Goal: Information Seeking & Learning: Learn about a topic

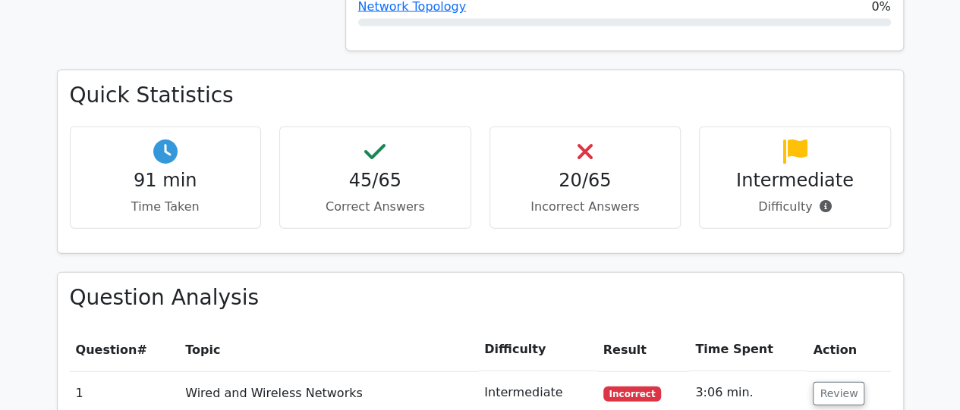
scroll to position [1584, 0]
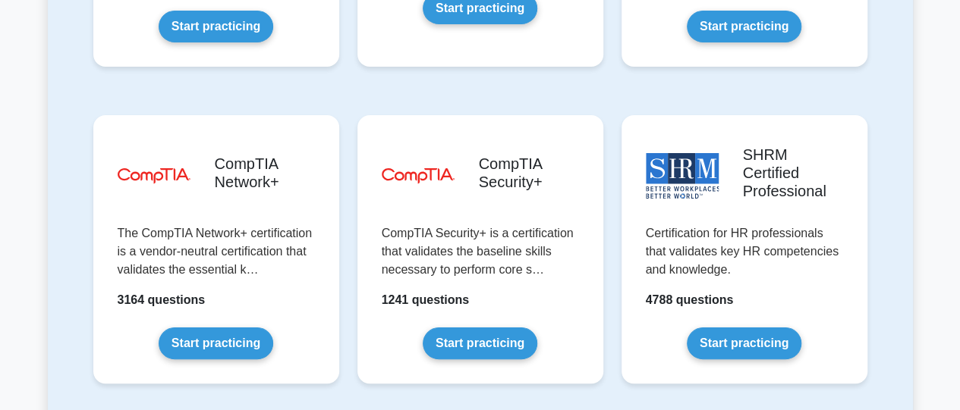
scroll to position [2923, 0]
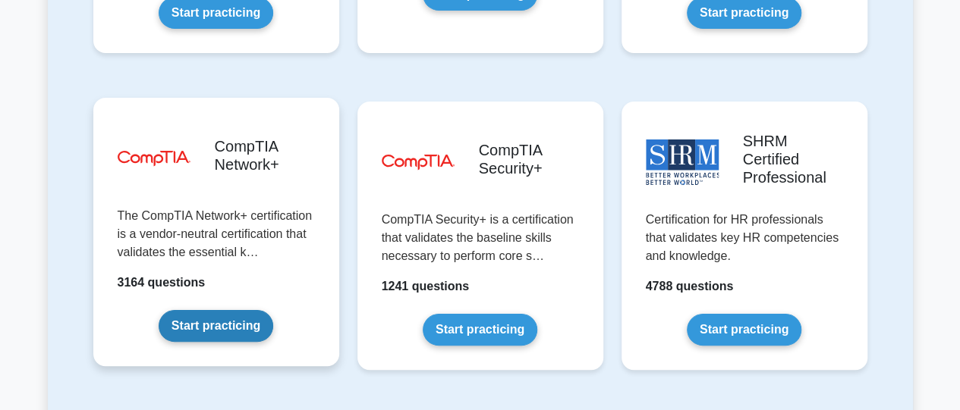
click at [194, 310] on link "Start practicing" at bounding box center [216, 326] width 115 height 32
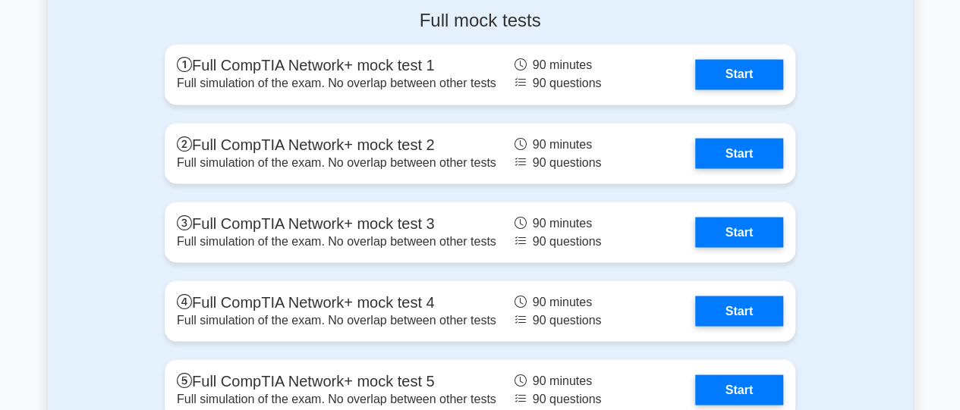
scroll to position [4231, 0]
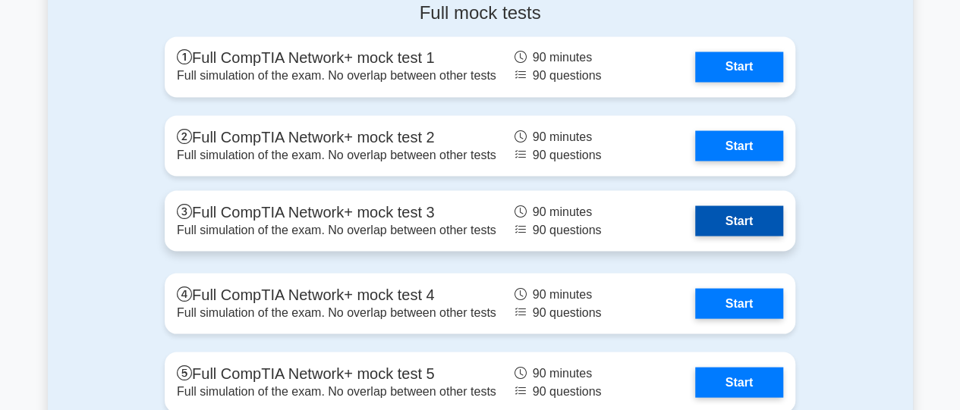
click at [742, 217] on link "Start" at bounding box center [739, 221] width 88 height 30
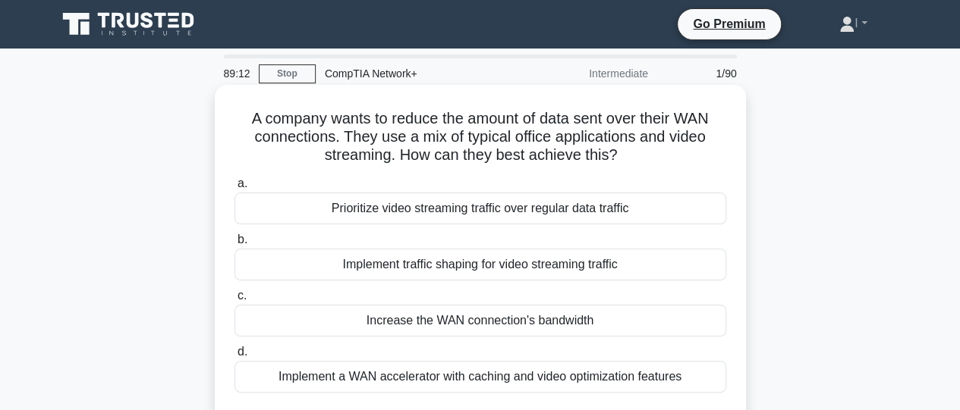
click at [560, 216] on div "Prioritize video streaming traffic over regular data traffic" at bounding box center [480, 209] width 492 height 32
click at [234, 189] on input "a. Prioritize video streaming traffic over regular data traffic" at bounding box center [234, 184] width 0 height 10
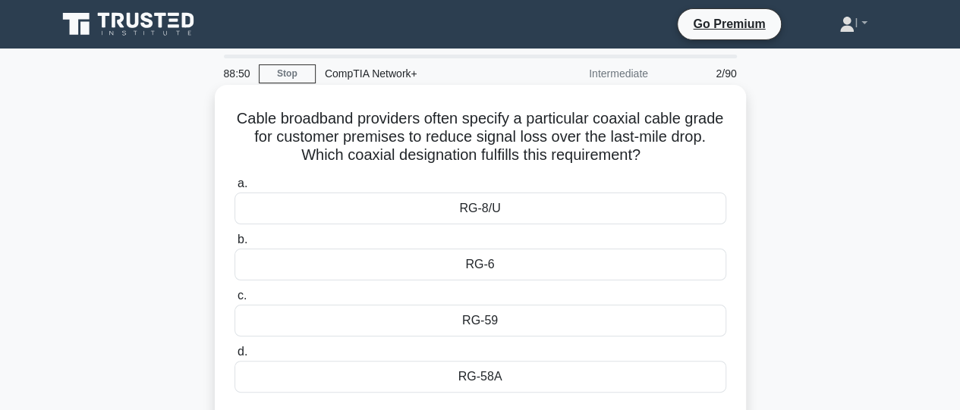
click at [520, 215] on div "RG-8/U" at bounding box center [480, 209] width 492 height 32
click at [234, 189] on input "a. RG-8/U" at bounding box center [234, 184] width 0 height 10
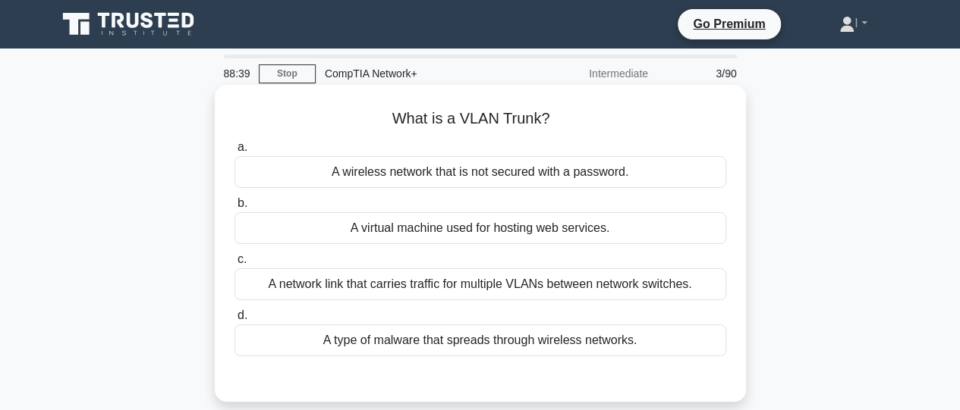
click at [552, 287] on div "A network link that carries traffic for multiple VLANs between network switches." at bounding box center [480, 285] width 492 height 32
click at [234, 265] on input "c. A network link that carries traffic for multiple VLANs between network switc…" at bounding box center [234, 260] width 0 height 10
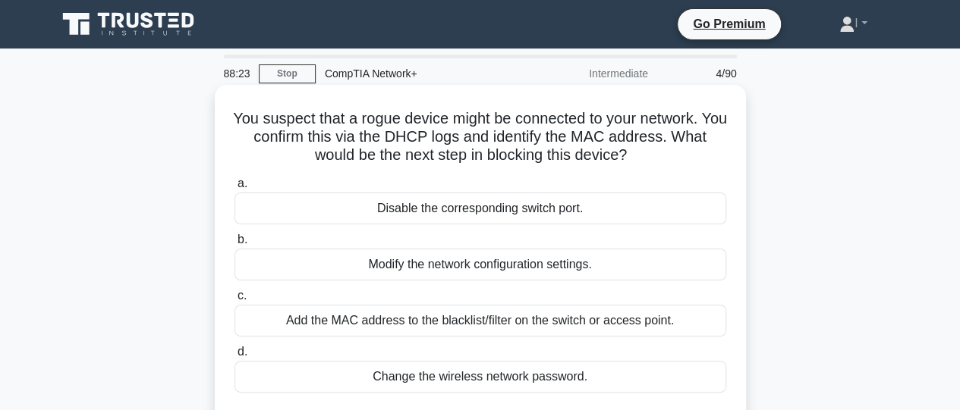
click at [557, 318] on div "Add the MAC address to the blacklist/filter on the switch or access point." at bounding box center [480, 321] width 492 height 32
click at [234, 301] on input "c. Add the MAC address to the blacklist/filter on the switch or access point." at bounding box center [234, 296] width 0 height 10
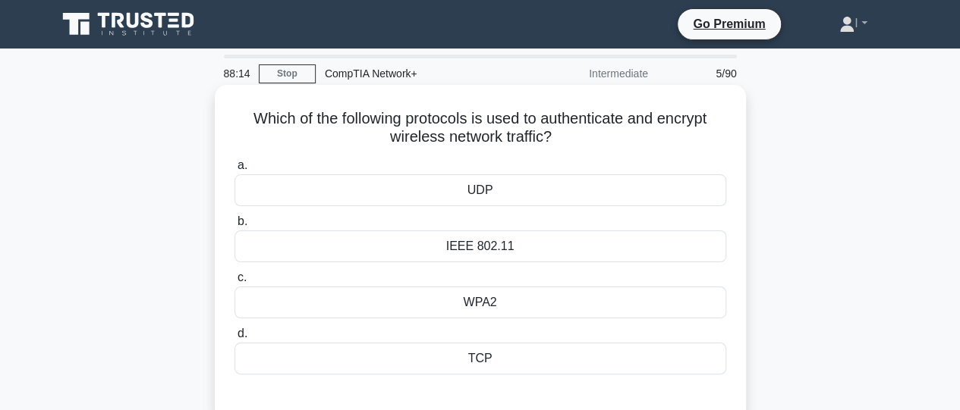
click at [541, 303] on div "WPA2" at bounding box center [480, 303] width 492 height 32
click at [234, 283] on input "c. WPA2" at bounding box center [234, 278] width 0 height 10
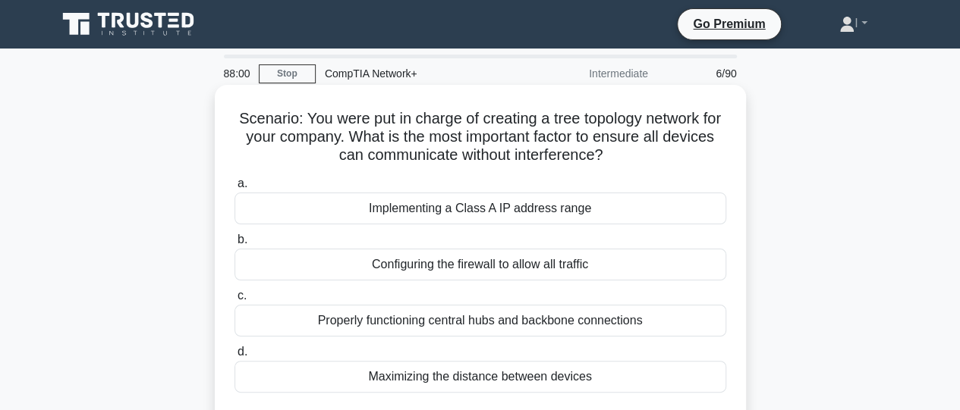
click at [551, 325] on div "Properly functioning central hubs and backbone connections" at bounding box center [480, 321] width 492 height 32
click at [234, 301] on input "c. Properly functioning central hubs and backbone connections" at bounding box center [234, 296] width 0 height 10
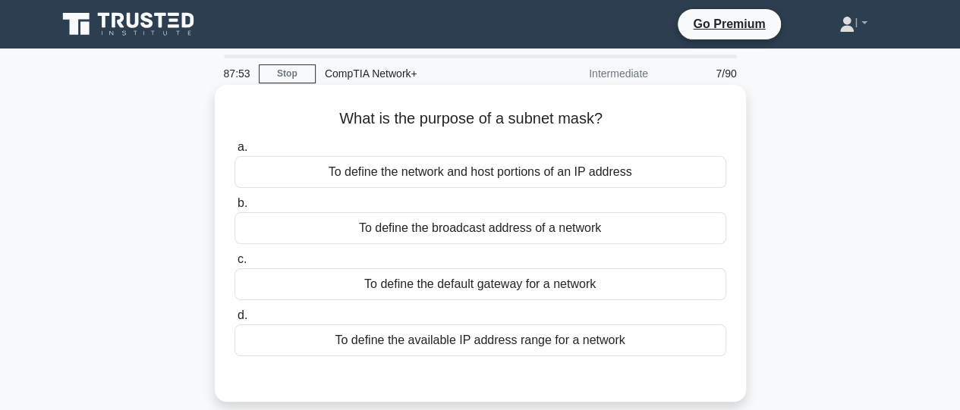
click at [535, 174] on div "To define the network and host portions of an IP address" at bounding box center [480, 172] width 492 height 32
click at [234, 153] on input "a. To define the network and host portions of an IP address" at bounding box center [234, 148] width 0 height 10
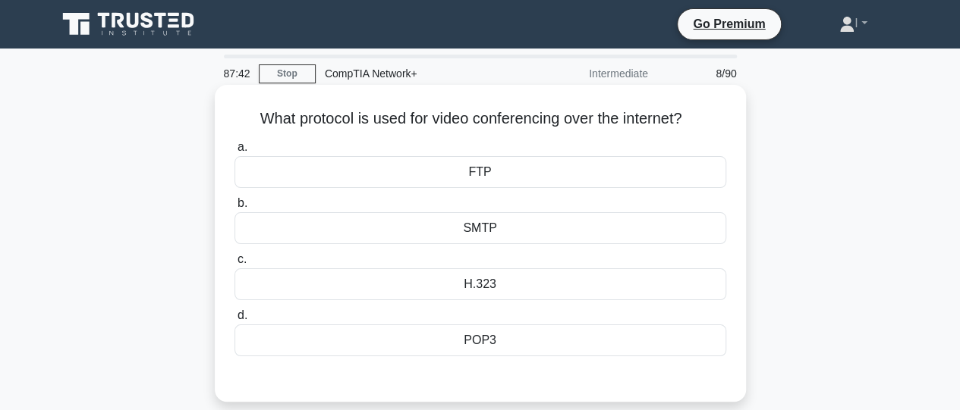
click at [546, 284] on div "H.323" at bounding box center [480, 285] width 492 height 32
click at [234, 265] on input "c. H.323" at bounding box center [234, 260] width 0 height 10
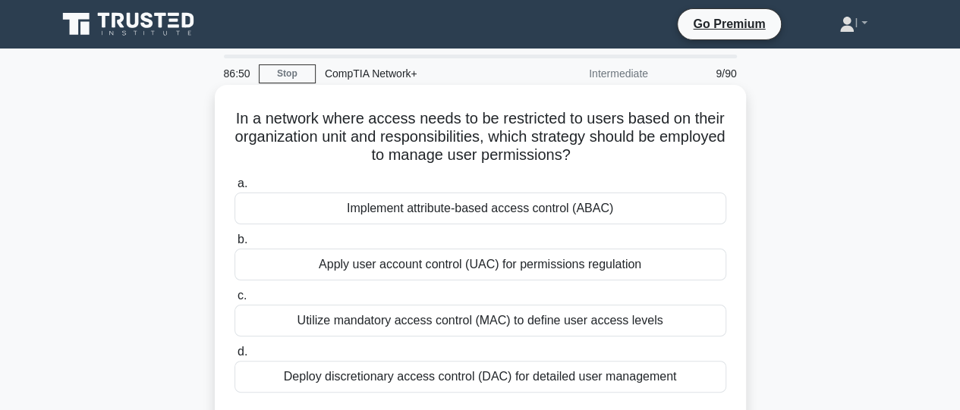
click at [571, 210] on div "Implement attribute-based access control (ABAC)" at bounding box center [480, 209] width 492 height 32
click at [234, 189] on input "a. Implement attribute-based access control (ABAC)" at bounding box center [234, 184] width 0 height 10
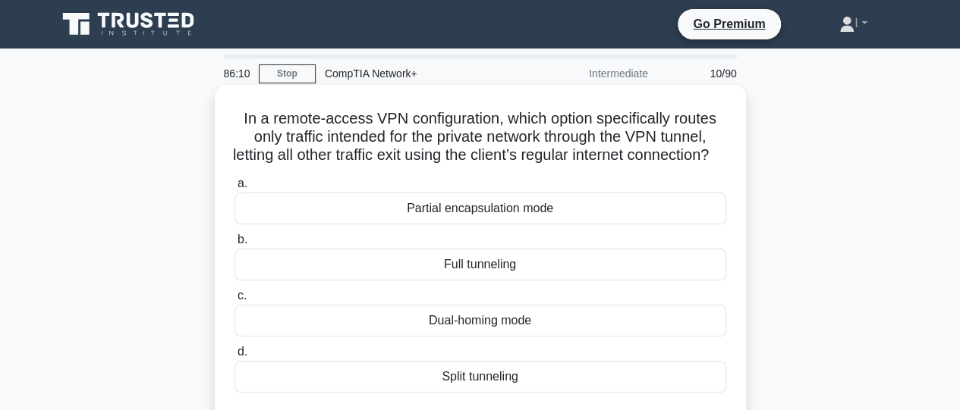
click at [570, 225] on div "Partial encapsulation mode" at bounding box center [480, 209] width 492 height 32
click at [234, 189] on input "a. Partial encapsulation mode" at bounding box center [234, 184] width 0 height 10
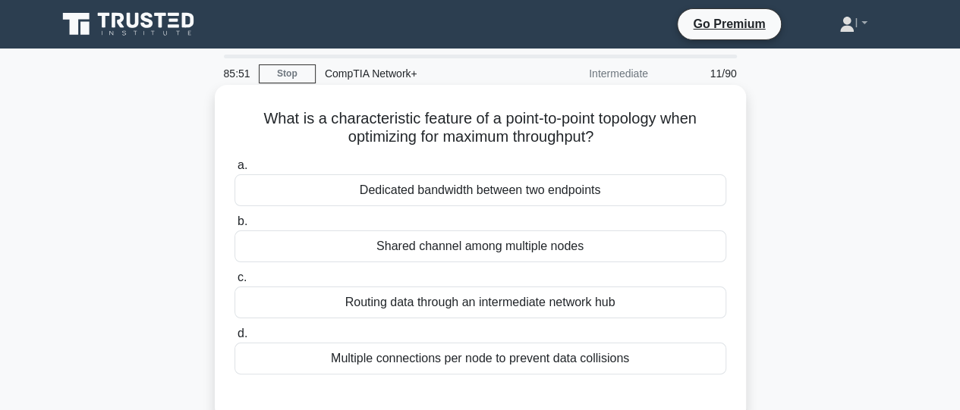
click at [572, 206] on div "Dedicated bandwidth between two endpoints" at bounding box center [480, 191] width 492 height 32
click at [234, 171] on input "a. Dedicated bandwidth between two endpoints" at bounding box center [234, 166] width 0 height 10
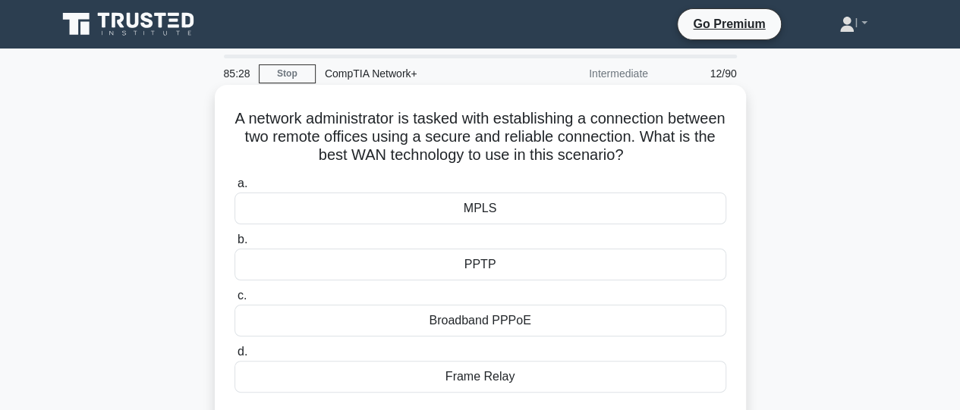
click at [575, 269] on div "PPTP" at bounding box center [480, 265] width 492 height 32
click at [234, 245] on input "b. PPTP" at bounding box center [234, 240] width 0 height 10
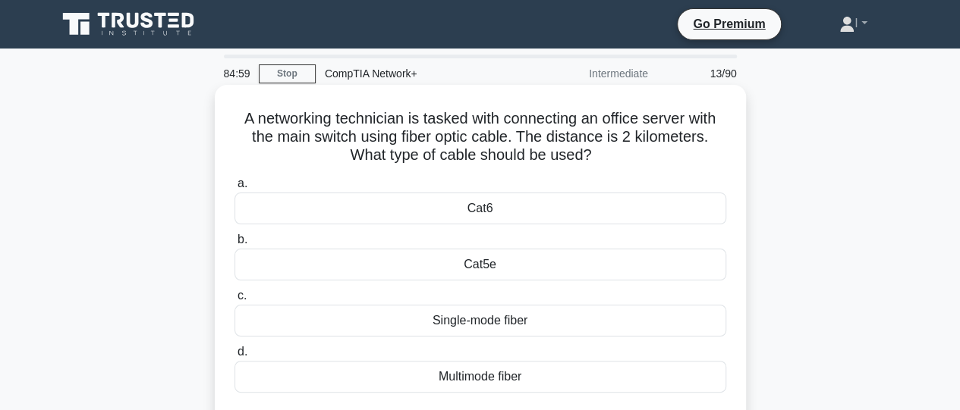
click at [458, 325] on div "Single-mode fiber" at bounding box center [480, 321] width 492 height 32
click at [234, 301] on input "c. Single-mode fiber" at bounding box center [234, 296] width 0 height 10
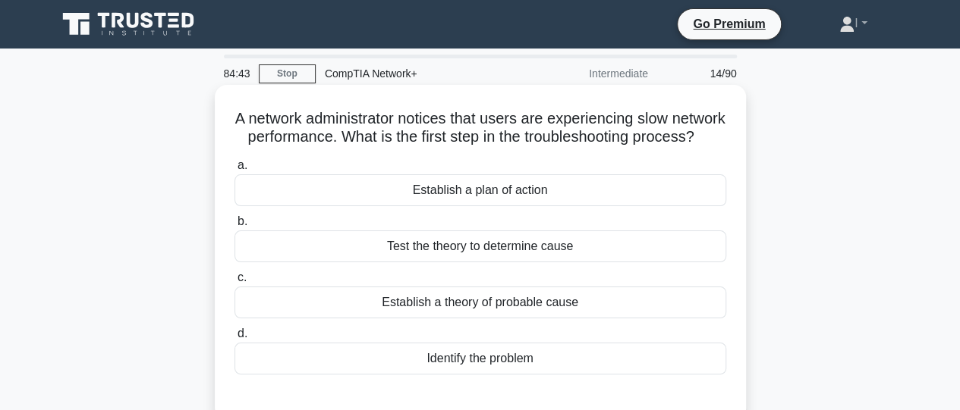
click at [489, 374] on div "Identify the problem" at bounding box center [480, 359] width 492 height 32
click at [234, 339] on input "d. Identify the problem" at bounding box center [234, 334] width 0 height 10
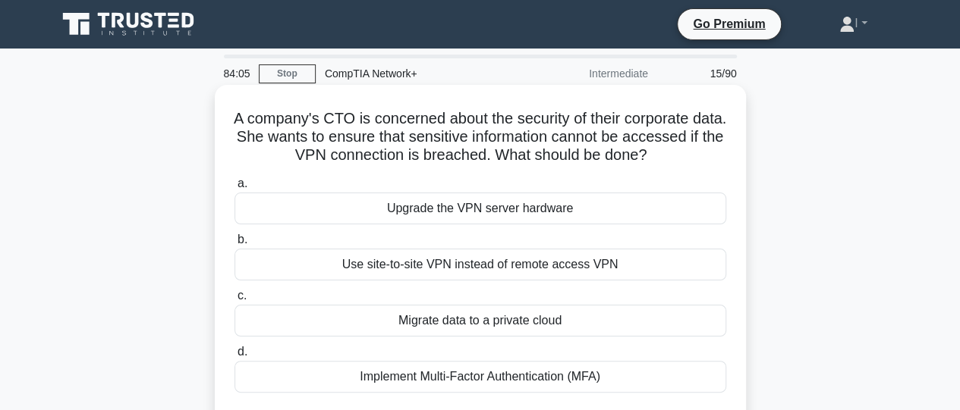
click at [487, 263] on div "Use site-to-site VPN instead of remote access VPN" at bounding box center [480, 265] width 492 height 32
click at [234, 245] on input "b. Use site-to-site VPN instead of remote access VPN" at bounding box center [234, 240] width 0 height 10
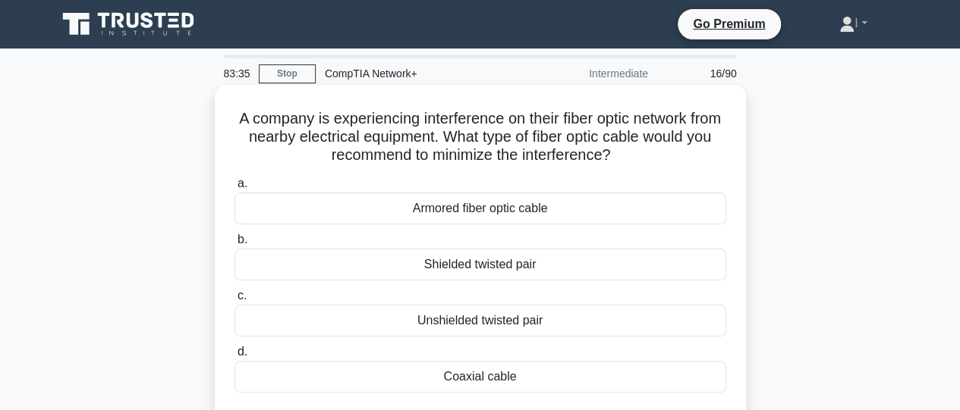
click at [473, 209] on div "Armored fiber optic cable" at bounding box center [480, 209] width 492 height 32
click at [234, 189] on input "a. Armored fiber optic cable" at bounding box center [234, 184] width 0 height 10
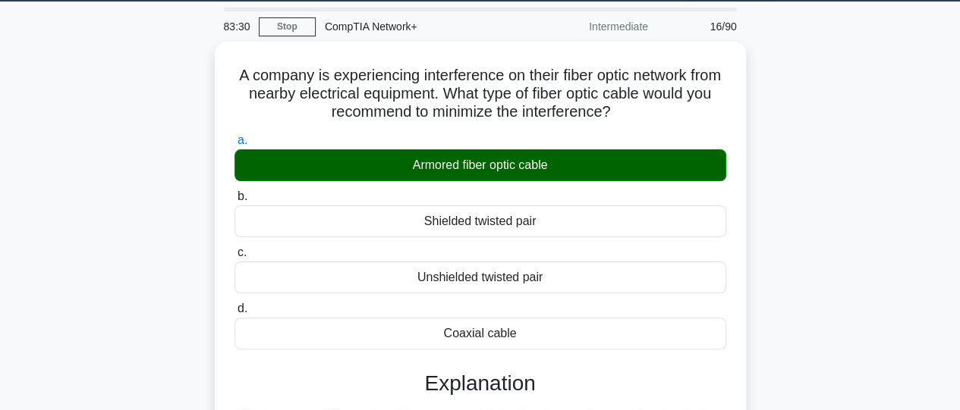
scroll to position [36, 0]
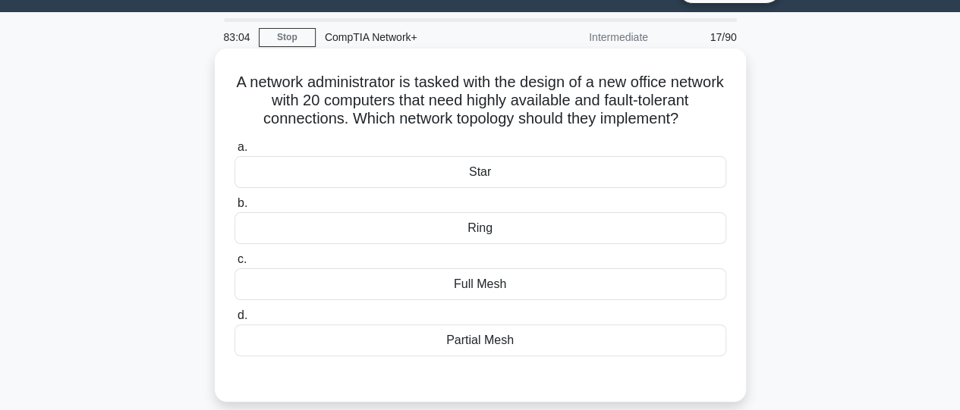
click at [442, 319] on div "a. Star b. Ring c." at bounding box center [480, 247] width 510 height 225
click at [439, 300] on div "Full Mesh" at bounding box center [480, 285] width 492 height 32
click at [234, 265] on input "c. Full Mesh" at bounding box center [234, 260] width 0 height 10
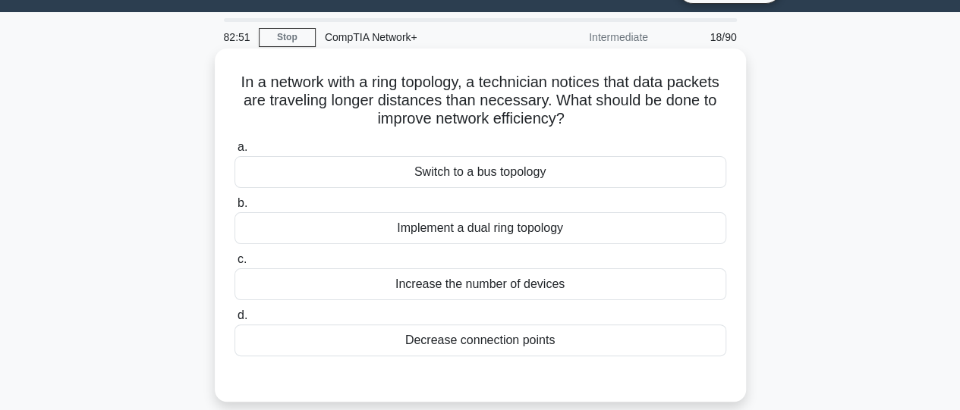
click at [423, 229] on div "Implement a dual ring topology" at bounding box center [480, 228] width 492 height 32
click at [234, 209] on input "b. Implement a dual ring topology" at bounding box center [234, 204] width 0 height 10
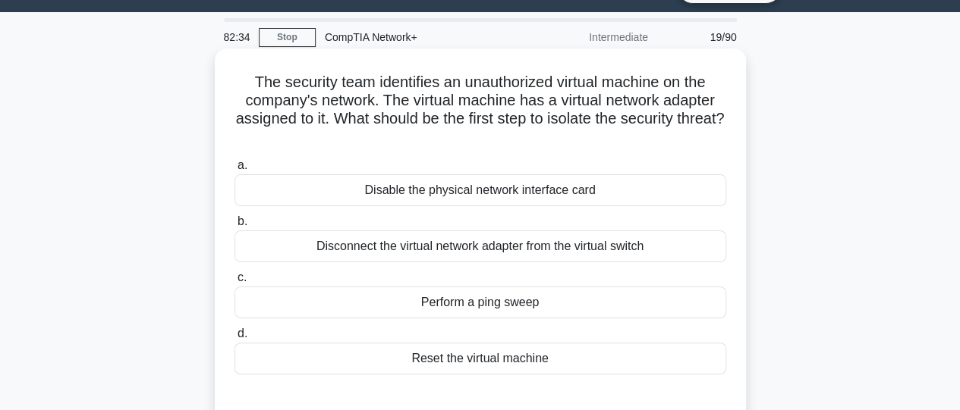
click at [437, 255] on div "Disconnect the virtual network adapter from the virtual switch" at bounding box center [480, 247] width 492 height 32
click at [234, 227] on input "b. Disconnect the virtual network adapter from the virtual switch" at bounding box center [234, 222] width 0 height 10
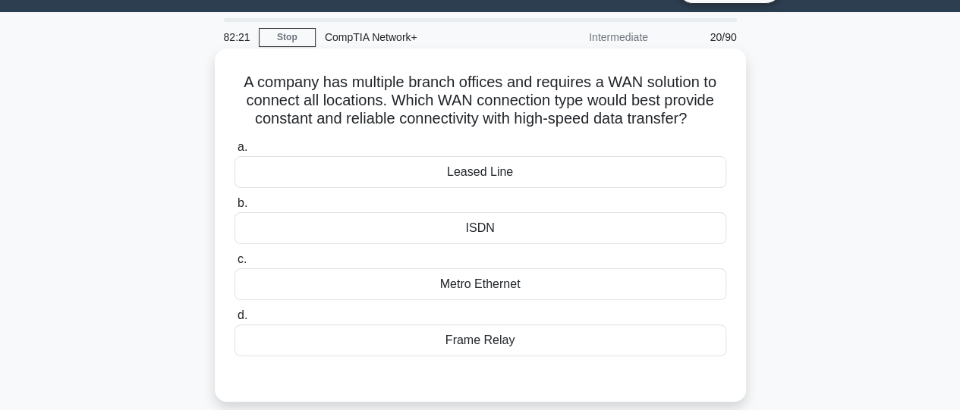
click at [461, 174] on div "Leased Line" at bounding box center [480, 172] width 492 height 32
click at [234, 153] on input "a. Leased Line" at bounding box center [234, 148] width 0 height 10
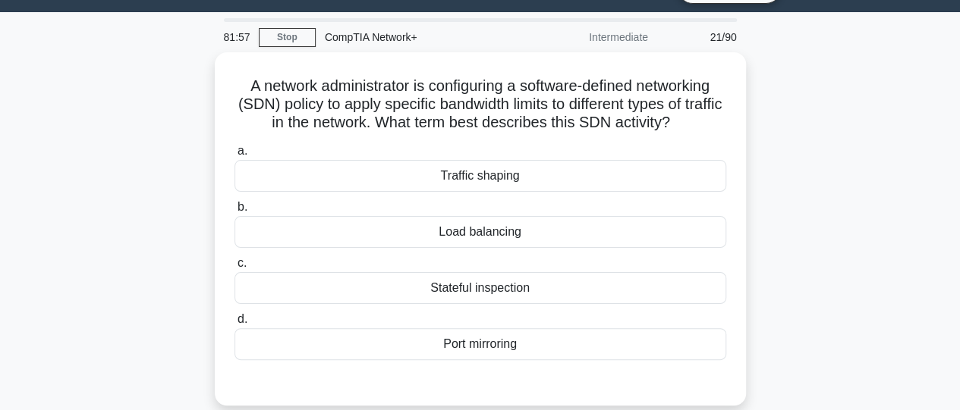
click at [461, 174] on div "Traffic shaping" at bounding box center [480, 176] width 492 height 32
click at [234, 156] on input "a. Traffic shaping" at bounding box center [234, 151] width 0 height 10
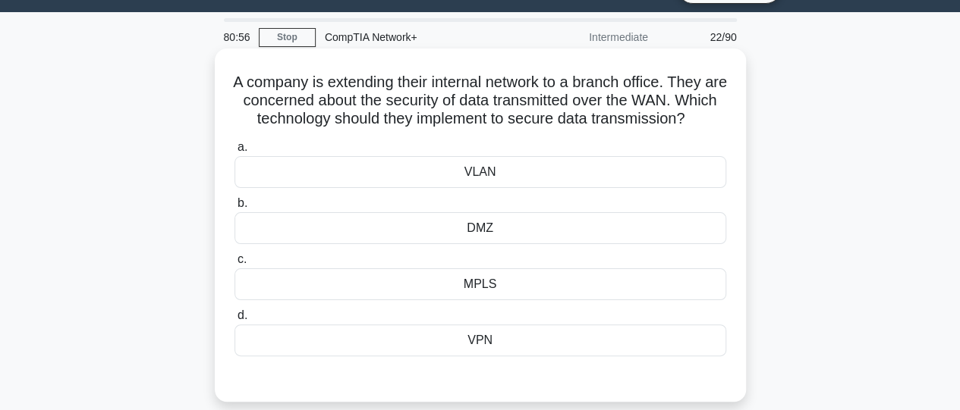
click at [516, 244] on div "DMZ" at bounding box center [480, 228] width 492 height 32
click at [234, 209] on input "b. DMZ" at bounding box center [234, 204] width 0 height 10
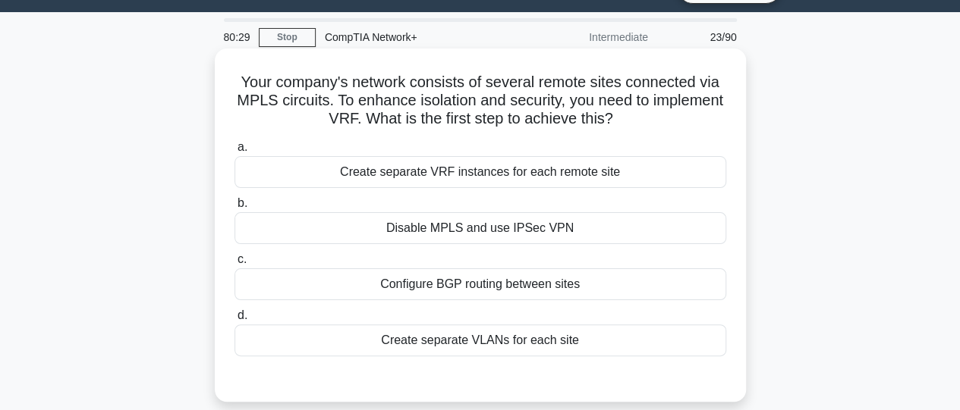
click at [485, 184] on div "Create separate VRF instances for each remote site" at bounding box center [480, 172] width 492 height 32
click at [234, 153] on input "a. Create separate VRF instances for each remote site" at bounding box center [234, 148] width 0 height 10
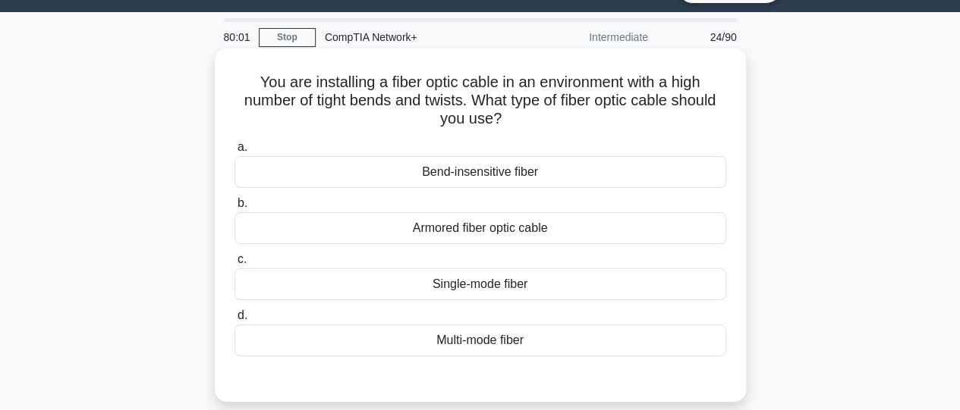
click at [480, 172] on div "Bend-insensitive fiber" at bounding box center [480, 172] width 492 height 32
click at [234, 153] on input "a. Bend-insensitive fiber" at bounding box center [234, 148] width 0 height 10
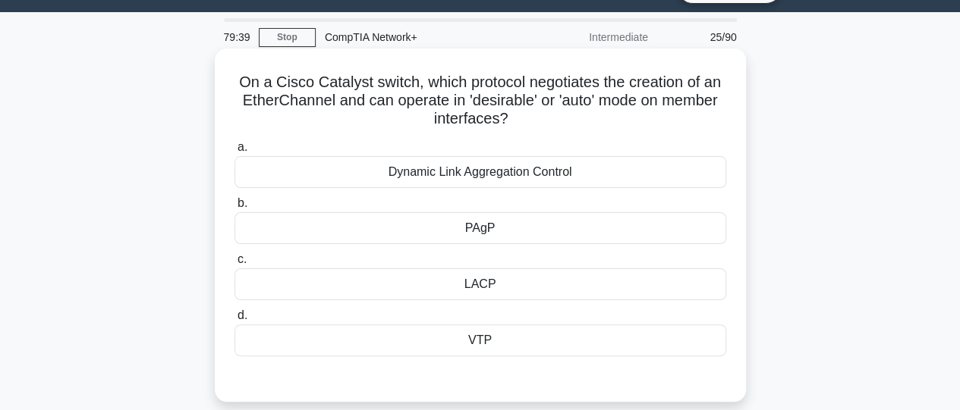
click at [482, 234] on div "PAgP" at bounding box center [480, 228] width 492 height 32
click at [234, 209] on input "b. PAgP" at bounding box center [234, 204] width 0 height 10
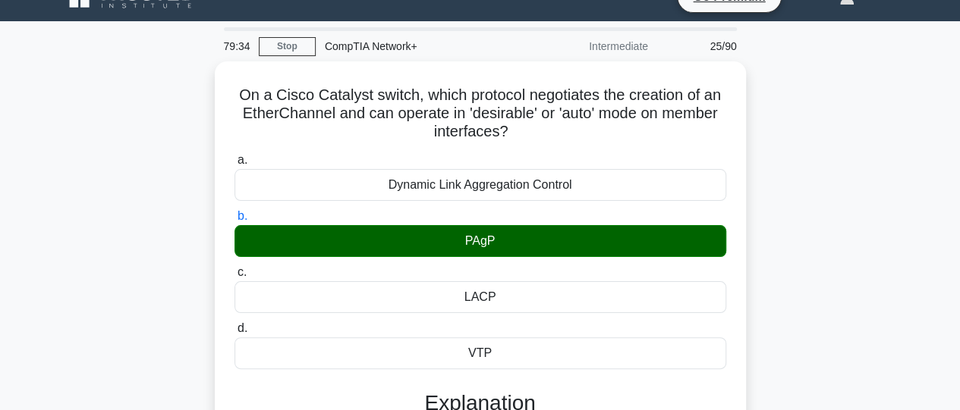
scroll to position [28, 0]
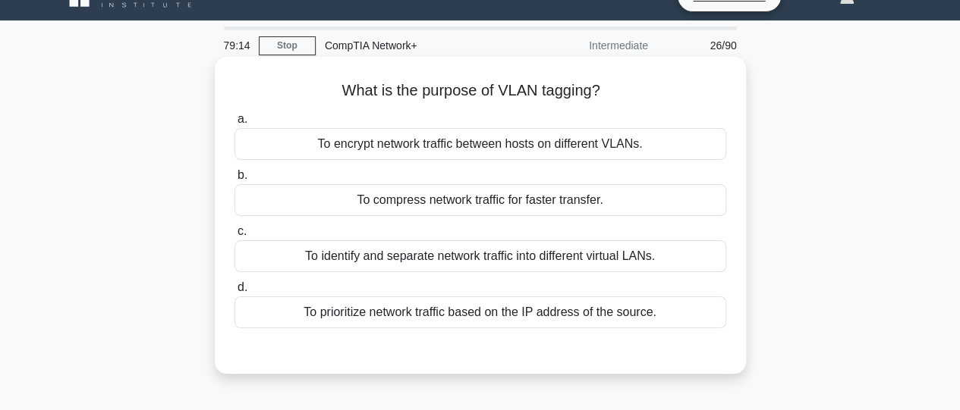
click at [593, 263] on div "To identify and separate network traffic into different virtual LANs." at bounding box center [480, 257] width 492 height 32
click at [234, 237] on input "c. To identify and separate network traffic into different virtual LANs." at bounding box center [234, 232] width 0 height 10
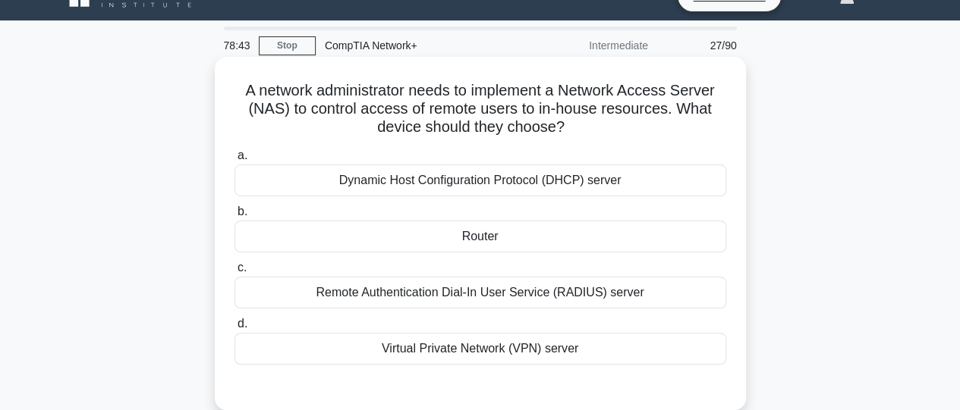
click at [577, 299] on div "Remote Authentication Dial-In User Service (RADIUS) server" at bounding box center [480, 293] width 492 height 32
click at [234, 273] on input "c. Remote Authentication Dial-In User Service (RADIUS) server" at bounding box center [234, 268] width 0 height 10
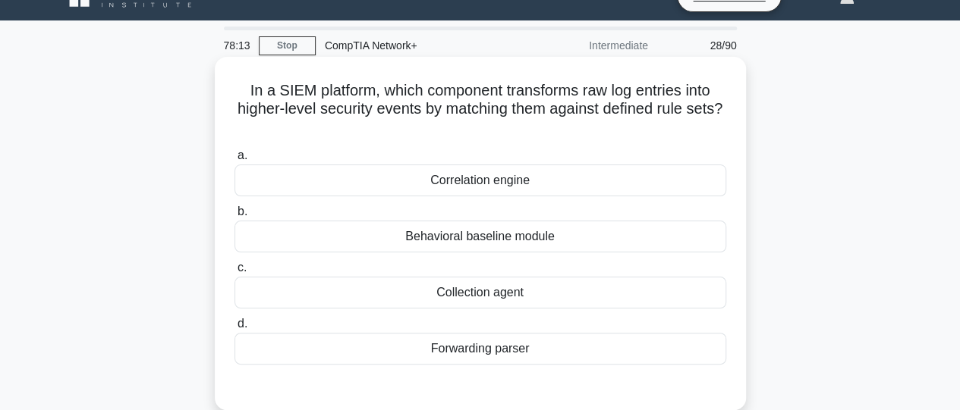
click at [542, 300] on div "Collection agent" at bounding box center [480, 293] width 492 height 32
click at [234, 273] on input "c. Collection agent" at bounding box center [234, 268] width 0 height 10
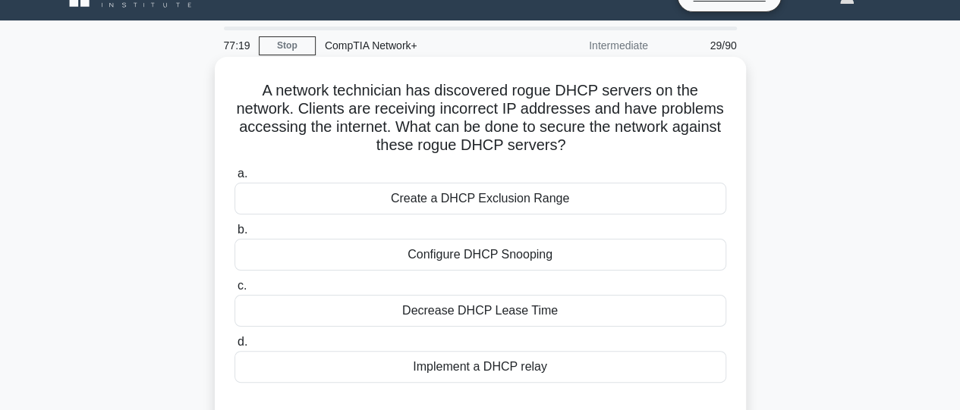
click at [452, 258] on div "Configure DHCP Snooping" at bounding box center [480, 255] width 492 height 32
click at [234, 235] on input "b. Configure DHCP Snooping" at bounding box center [234, 230] width 0 height 10
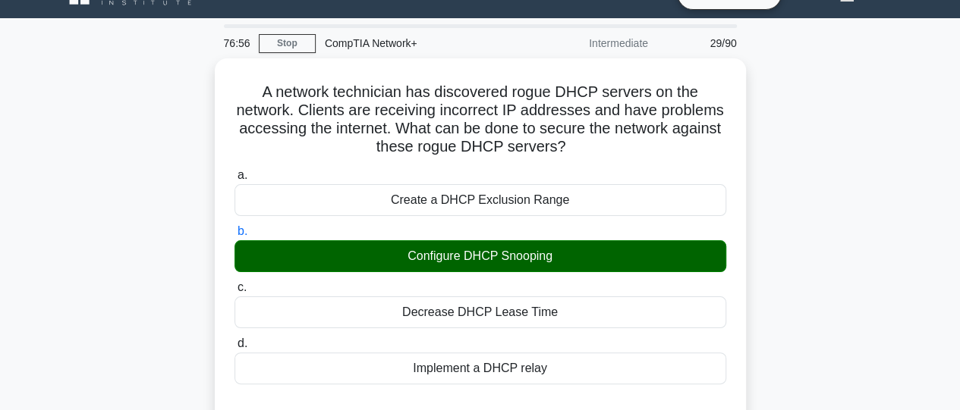
scroll to position [0, 0]
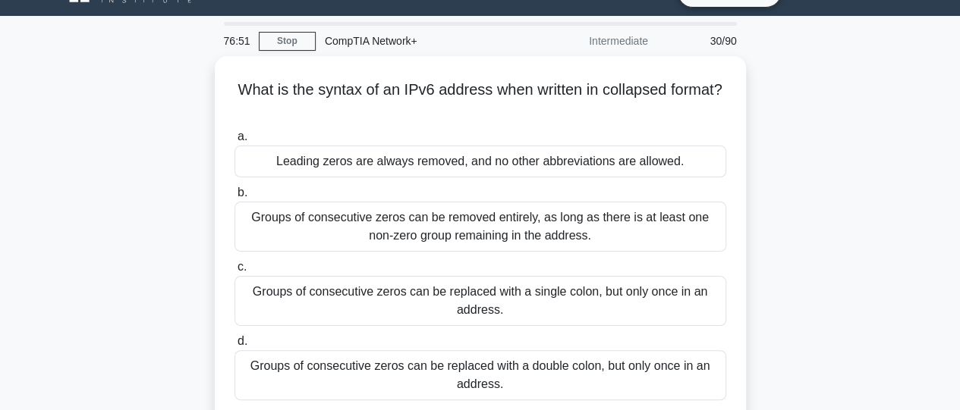
scroll to position [33, 0]
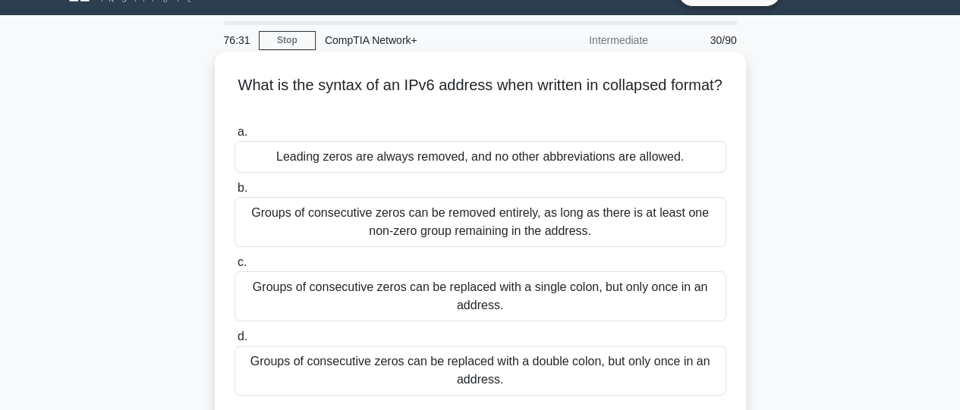
click at [625, 295] on div "Groups of consecutive zeros can be replaced with a single colon, but only once …" at bounding box center [480, 297] width 492 height 50
click at [234, 268] on input "c. Groups of consecutive zeros can be replaced with a single colon, but only on…" at bounding box center [234, 263] width 0 height 10
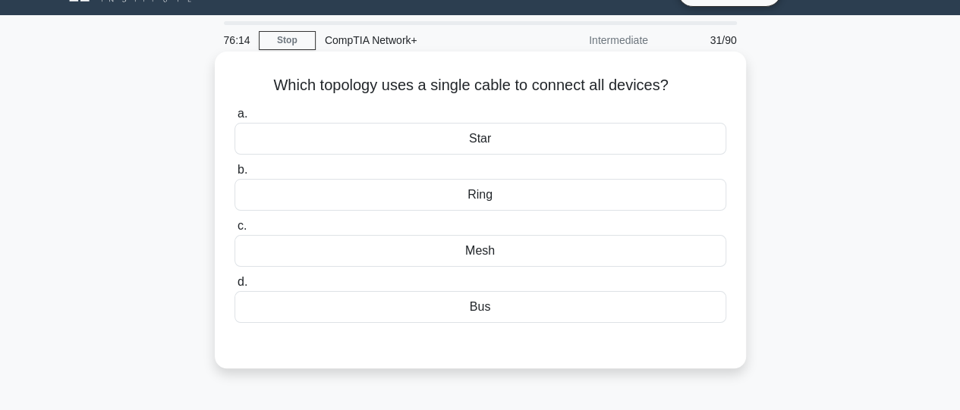
click at [496, 307] on div "Bus" at bounding box center [480, 307] width 492 height 32
click at [234, 288] on input "d. Bus" at bounding box center [234, 283] width 0 height 10
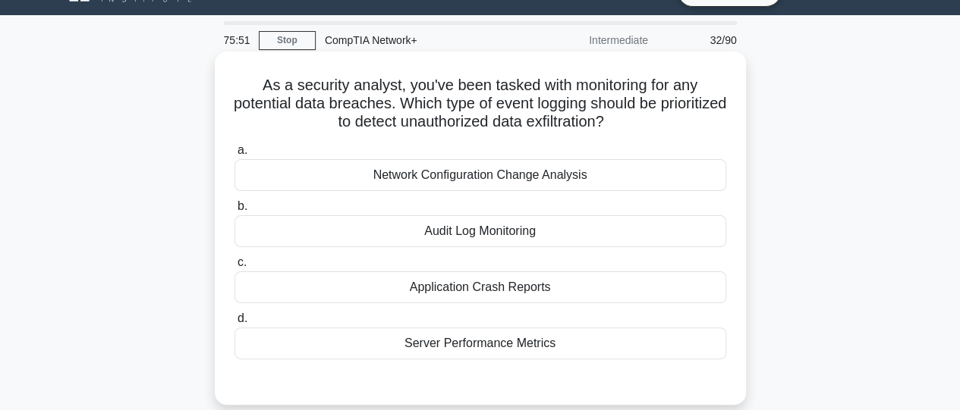
click at [460, 234] on div "Audit Log Monitoring" at bounding box center [480, 231] width 492 height 32
click at [234, 212] on input "b. Audit Log Monitoring" at bounding box center [234, 207] width 0 height 10
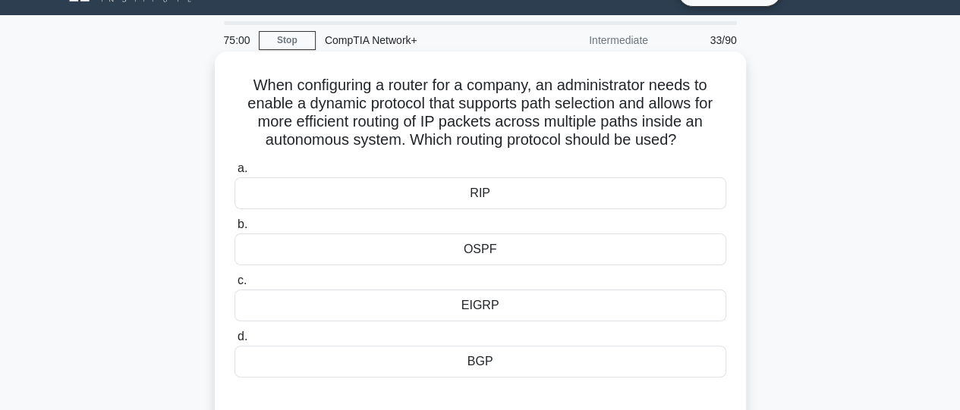
click at [464, 194] on div "RIP" at bounding box center [480, 194] width 492 height 32
click at [234, 174] on input "a. RIP" at bounding box center [234, 169] width 0 height 10
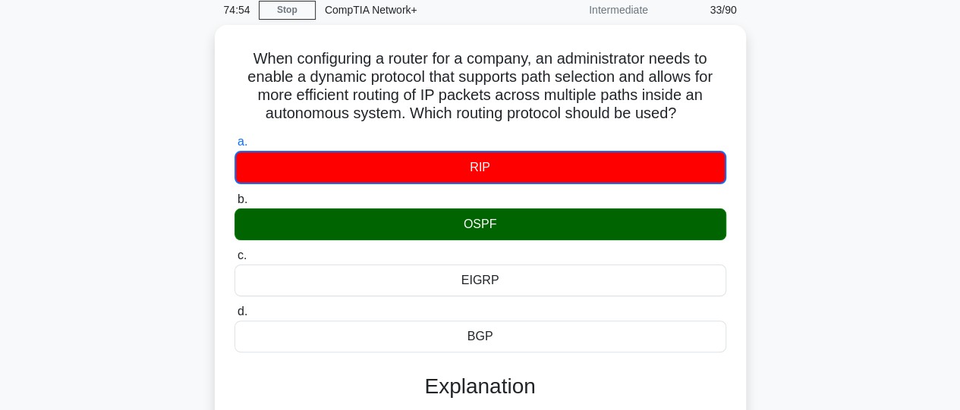
scroll to position [61, 0]
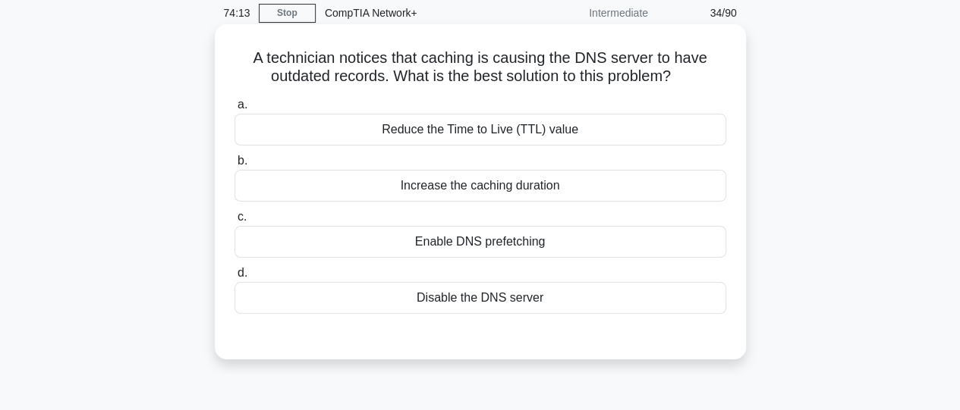
click at [602, 193] on div "Increase the caching duration" at bounding box center [480, 186] width 492 height 32
click at [234, 166] on input "b. Increase the caching duration" at bounding box center [234, 161] width 0 height 10
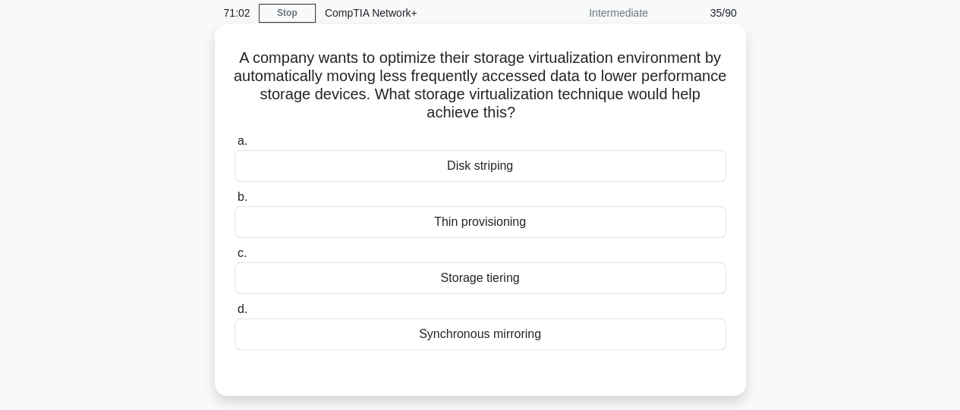
click at [505, 286] on div "Storage tiering" at bounding box center [480, 279] width 492 height 32
click at [234, 259] on input "c. Storage tiering" at bounding box center [234, 254] width 0 height 10
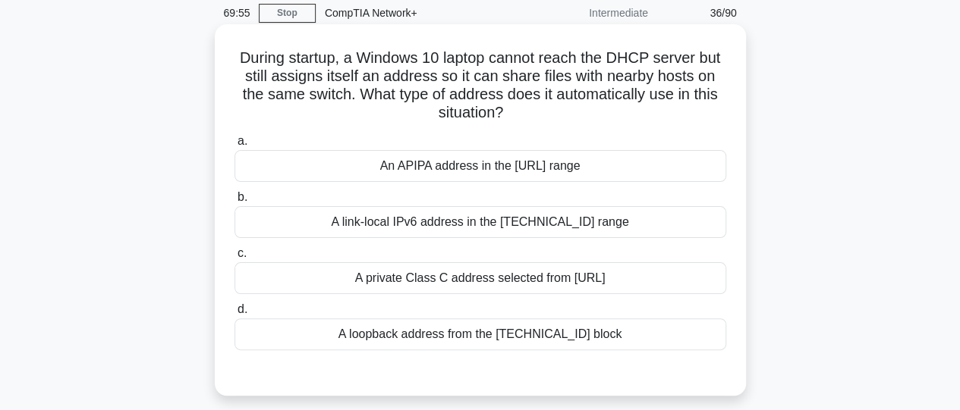
click at [387, 177] on div "An APIPA address in the 169.254.0.0/16 range" at bounding box center [480, 166] width 492 height 32
click at [234, 146] on input "a. An APIPA address in the 169.254.0.0/16 range" at bounding box center [234, 142] width 0 height 10
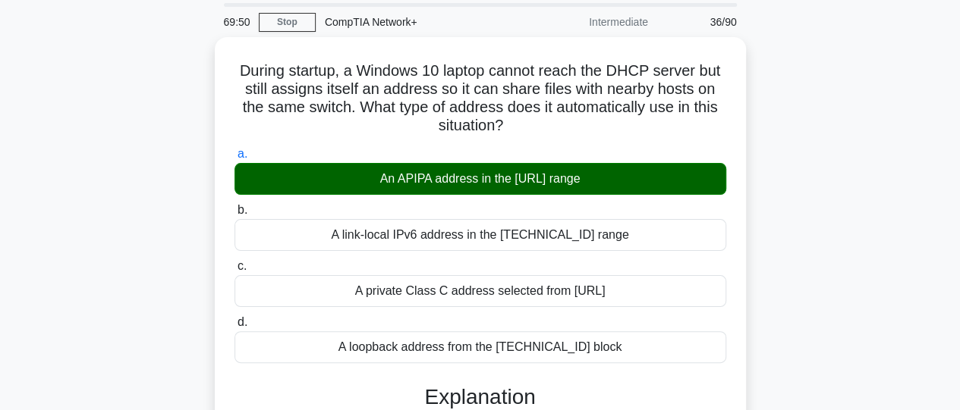
scroll to position [50, 0]
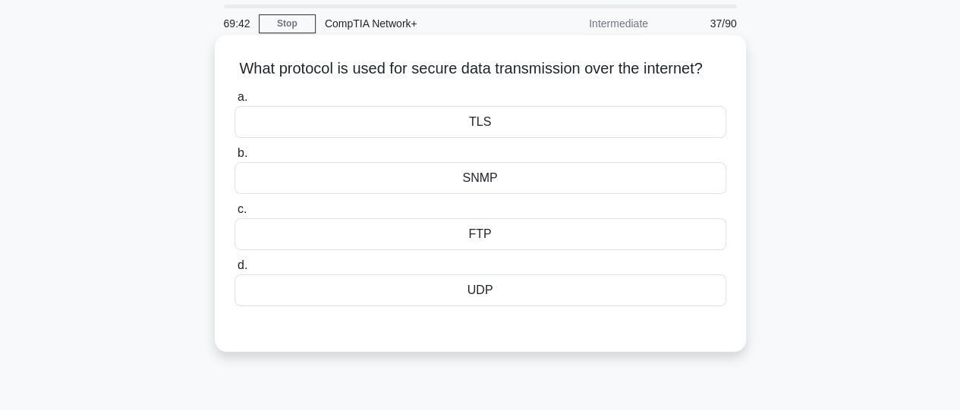
click at [485, 138] on div "TLS" at bounding box center [480, 122] width 492 height 32
click at [234, 102] on input "a. TLS" at bounding box center [234, 98] width 0 height 10
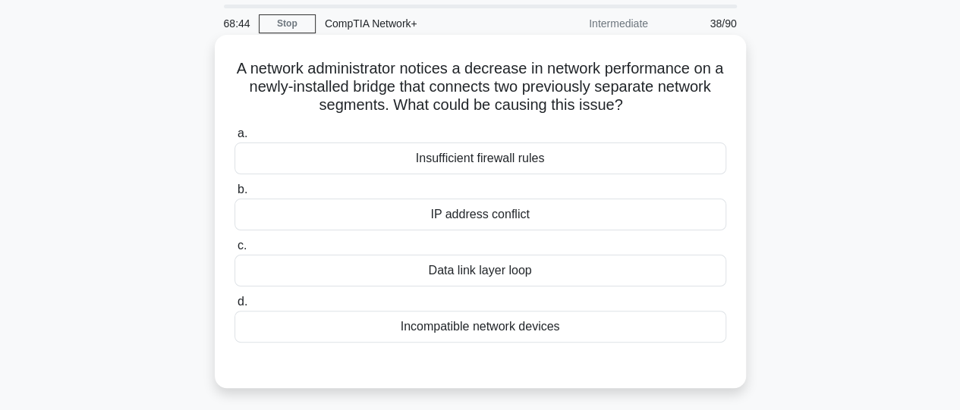
click at [448, 336] on div "Incompatible network devices" at bounding box center [480, 327] width 492 height 32
click at [234, 307] on input "d. Incompatible network devices" at bounding box center [234, 302] width 0 height 10
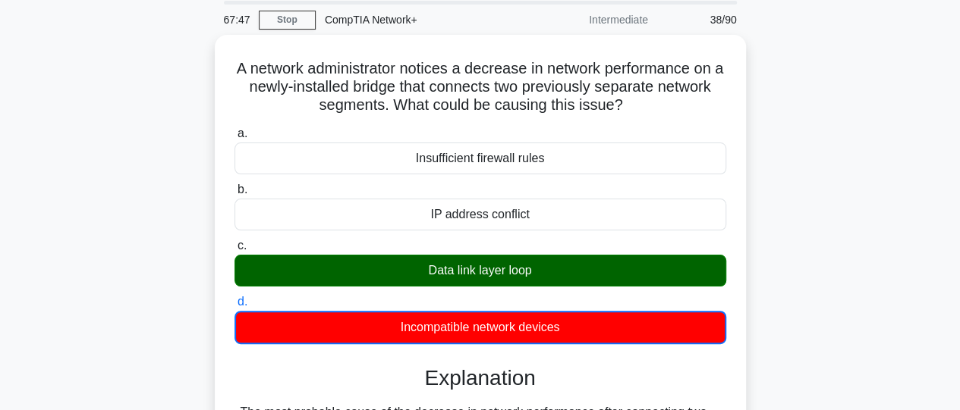
scroll to position [52, 0]
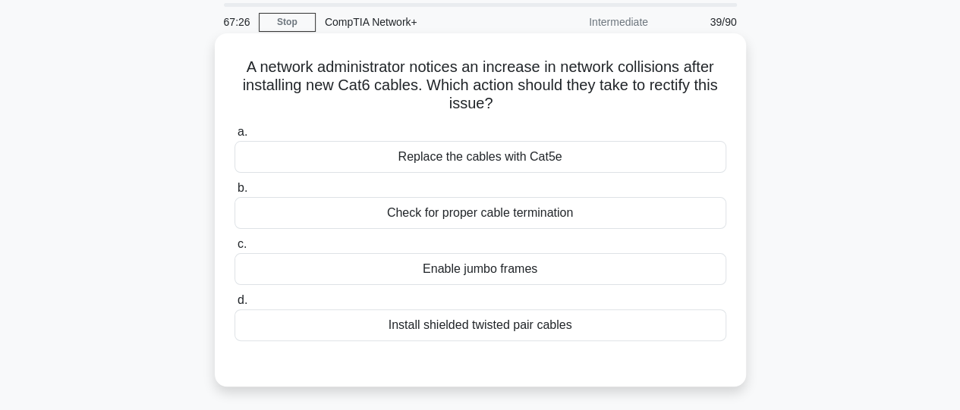
click at [476, 272] on div "Enable jumbo frames" at bounding box center [480, 269] width 492 height 32
click at [234, 250] on input "c. Enable jumbo frames" at bounding box center [234, 245] width 0 height 10
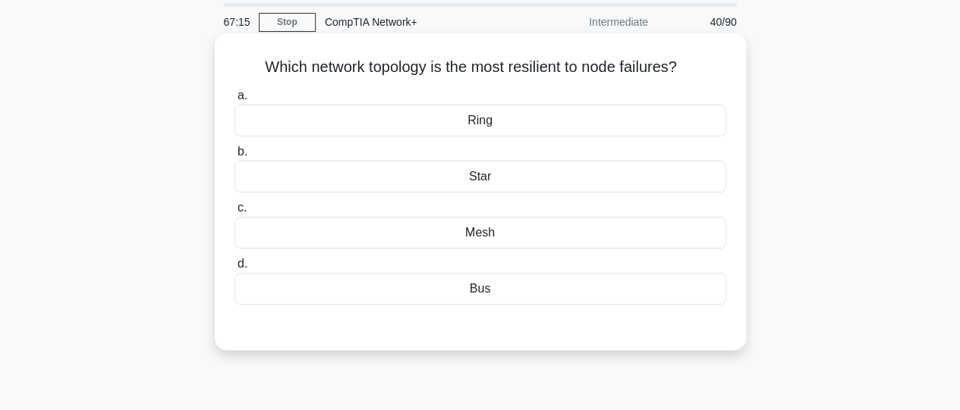
click at [457, 230] on div "Mesh" at bounding box center [480, 233] width 492 height 32
click at [234, 213] on input "c. Mesh" at bounding box center [234, 208] width 0 height 10
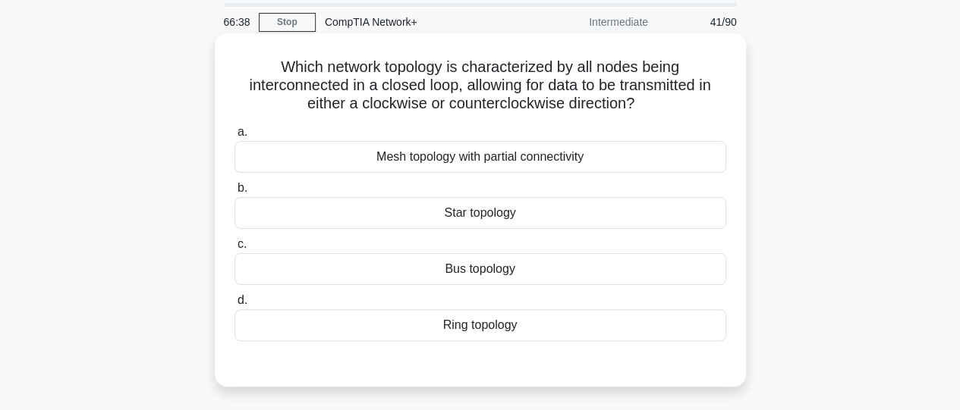
click at [459, 331] on div "Ring topology" at bounding box center [480, 326] width 492 height 32
click at [234, 306] on input "d. Ring topology" at bounding box center [234, 301] width 0 height 10
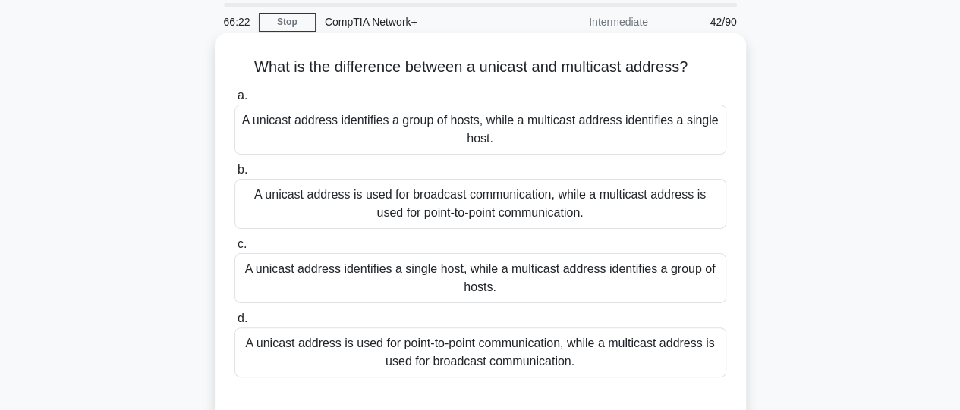
click at [511, 358] on div "A unicast address is used for point-to-point communication, while a multicast a…" at bounding box center [480, 353] width 492 height 50
click at [234, 324] on input "d. A unicast address is used for point-to-point communication, while a multicas…" at bounding box center [234, 319] width 0 height 10
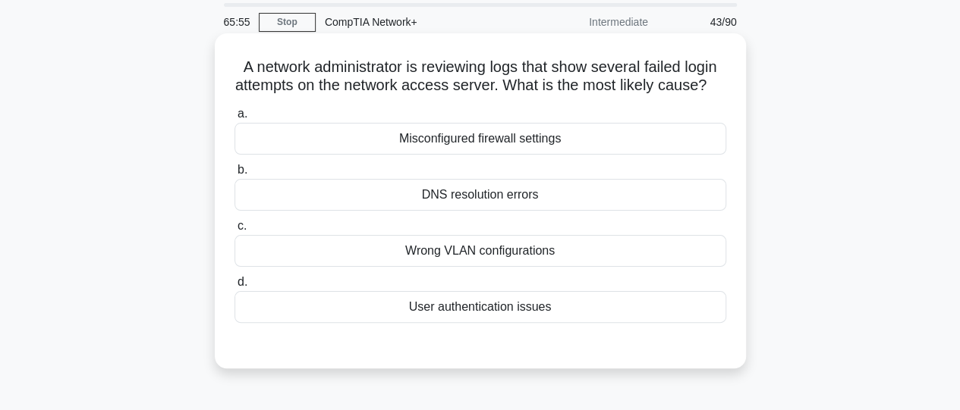
click at [483, 323] on div "User authentication issues" at bounding box center [480, 307] width 492 height 32
click at [234, 288] on input "d. User authentication issues" at bounding box center [234, 283] width 0 height 10
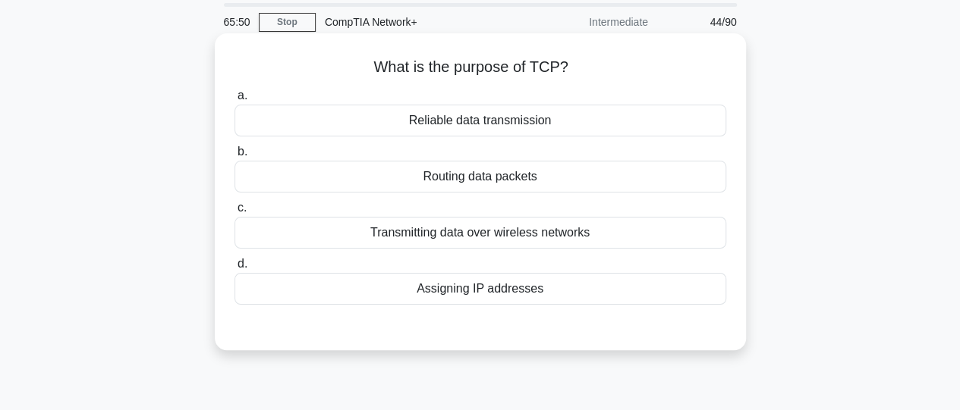
click at [446, 127] on div "Reliable data transmission" at bounding box center [480, 121] width 492 height 32
click at [234, 101] on input "a. Reliable data transmission" at bounding box center [234, 96] width 0 height 10
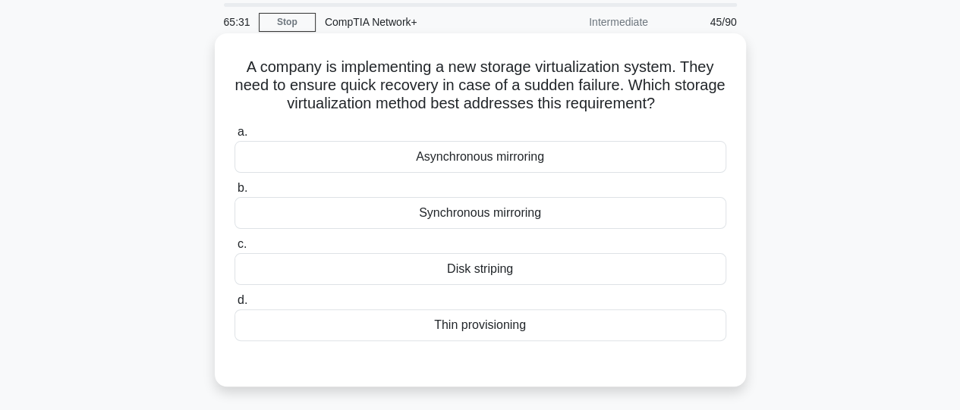
click at [467, 218] on div "Synchronous mirroring" at bounding box center [480, 213] width 492 height 32
click at [234, 193] on input "b. Synchronous mirroring" at bounding box center [234, 189] width 0 height 10
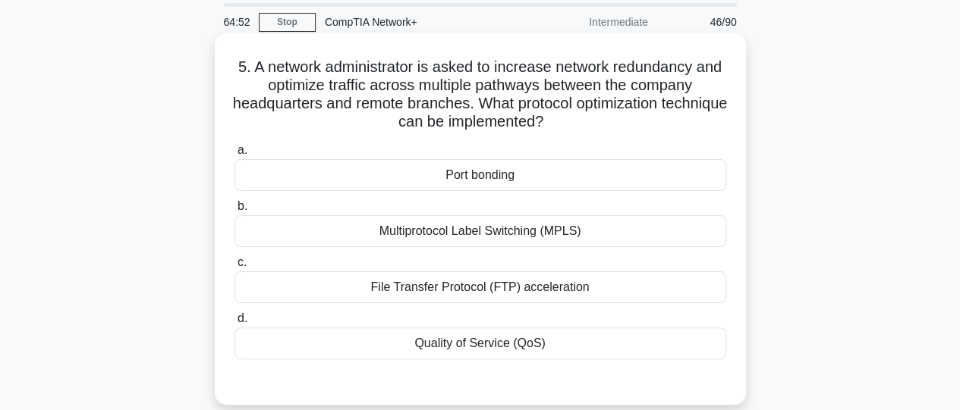
click at [467, 340] on div "Quality of Service (QoS)" at bounding box center [480, 344] width 492 height 32
click at [234, 324] on input "d. Quality of Service (QoS)" at bounding box center [234, 319] width 0 height 10
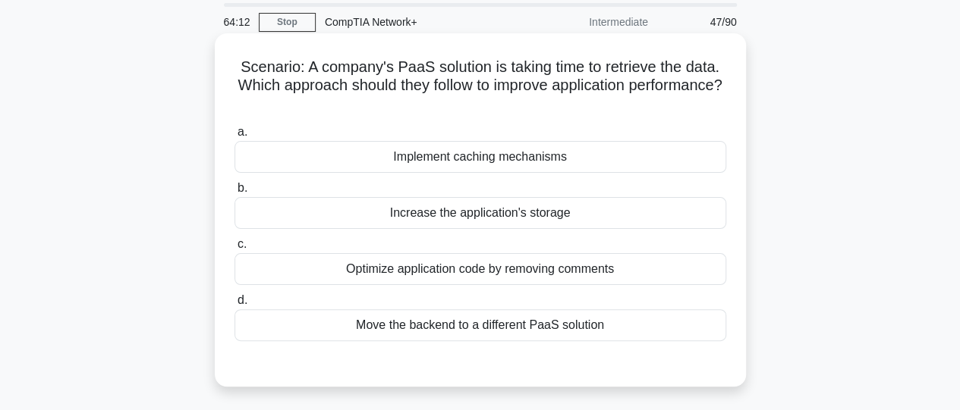
click at [457, 332] on div "Move the backend to a different PaaS solution" at bounding box center [480, 326] width 492 height 32
click at [234, 306] on input "d. Move the backend to a different PaaS solution" at bounding box center [234, 301] width 0 height 10
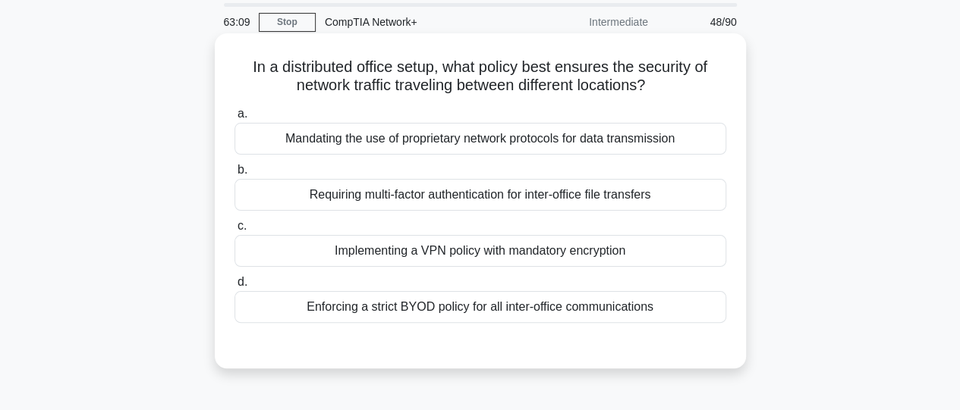
click at [357, 133] on div "Mandating the use of proprietary network protocols for data transmission" at bounding box center [480, 139] width 492 height 32
click at [234, 119] on input "a. Mandating the use of proprietary network protocols for data transmission" at bounding box center [234, 114] width 0 height 10
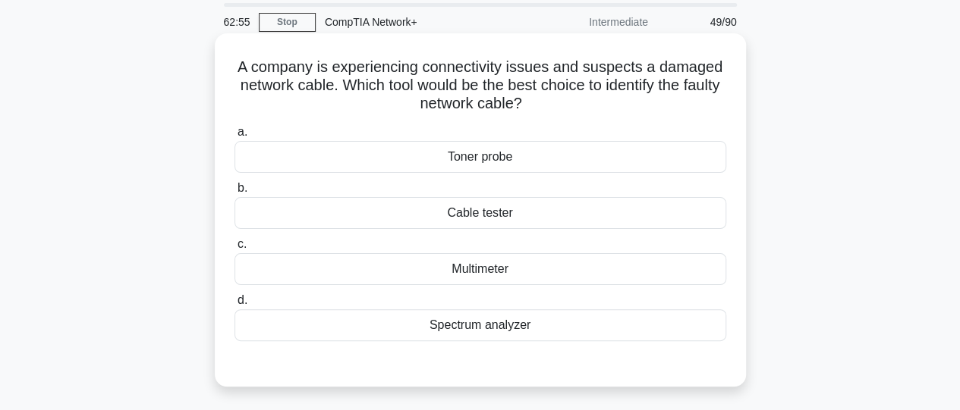
click at [473, 212] on div "Cable tester" at bounding box center [480, 213] width 492 height 32
click at [234, 193] on input "b. Cable tester" at bounding box center [234, 189] width 0 height 10
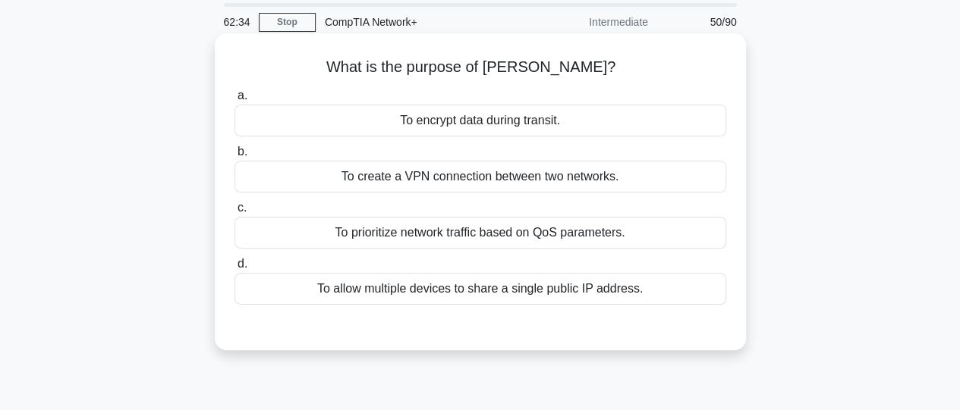
click at [448, 114] on div "To encrypt data during transit." at bounding box center [480, 121] width 492 height 32
click at [234, 101] on input "a. To encrypt data during transit." at bounding box center [234, 96] width 0 height 10
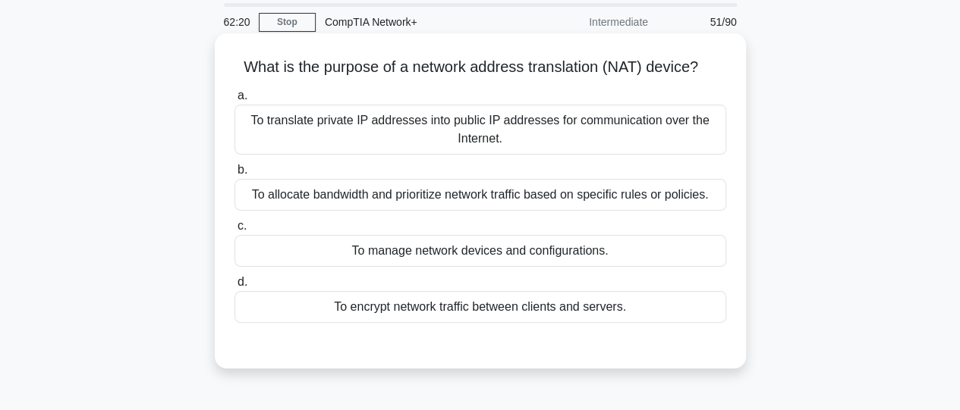
click at [470, 140] on div "To translate private IP addresses into public IP addresses for communication ov…" at bounding box center [480, 130] width 492 height 50
click at [234, 101] on input "a. To translate private IP addresses into public IP addresses for communication…" at bounding box center [234, 96] width 0 height 10
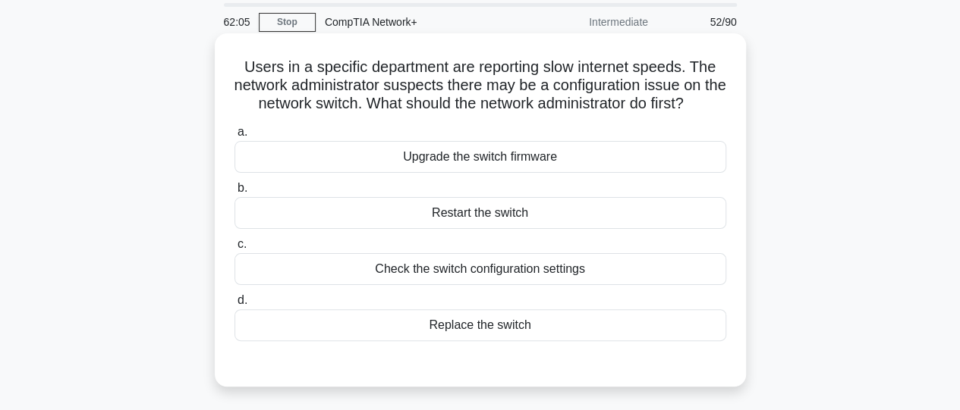
click at [493, 280] on div "Check the switch configuration settings" at bounding box center [480, 269] width 492 height 32
click at [234, 250] on input "c. Check the switch configuration settings" at bounding box center [234, 245] width 0 height 10
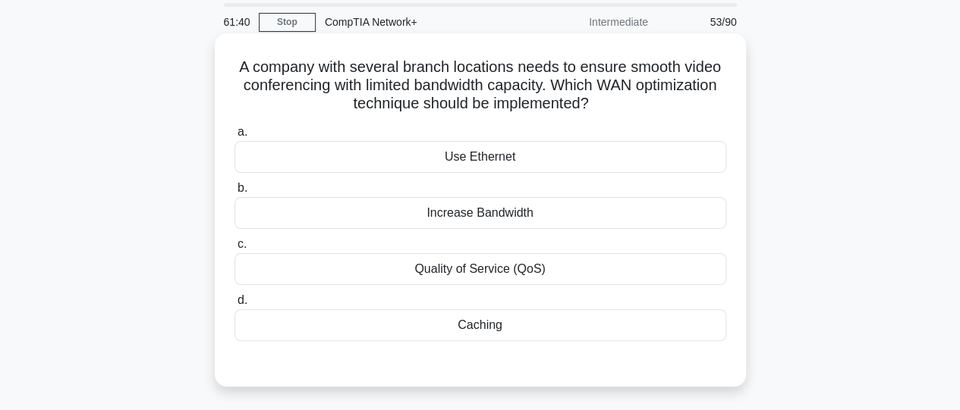
click at [476, 271] on div "Quality of Service (QoS)" at bounding box center [480, 269] width 492 height 32
click at [234, 250] on input "c. Quality of Service (QoS)" at bounding box center [234, 245] width 0 height 10
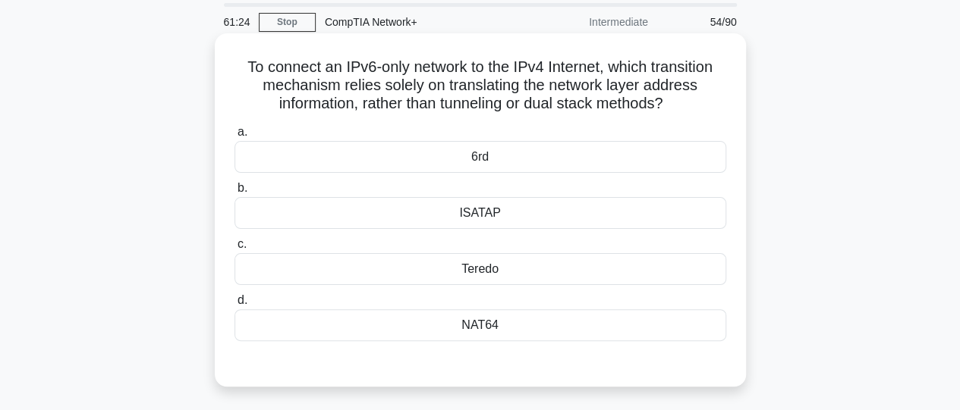
click at [464, 326] on div "NAT64" at bounding box center [480, 326] width 492 height 32
click at [234, 306] on input "d. NAT64" at bounding box center [234, 301] width 0 height 10
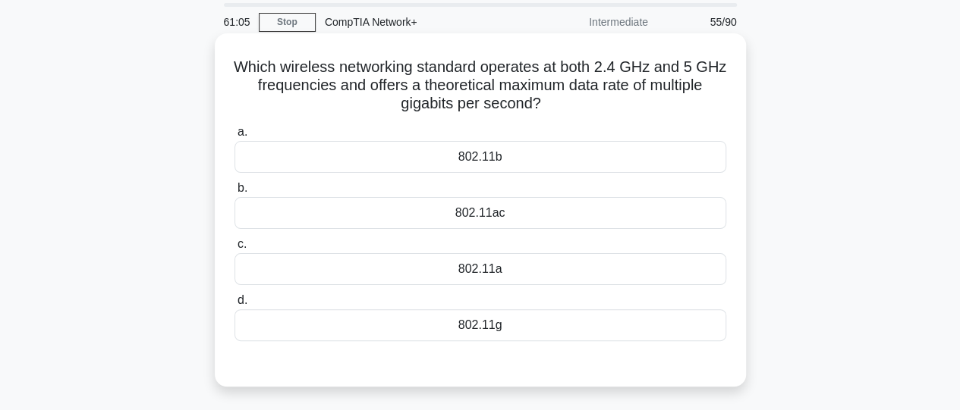
click at [477, 222] on div "802.11ac" at bounding box center [480, 213] width 492 height 32
click at [234, 193] on input "b. 802.11ac" at bounding box center [234, 189] width 0 height 10
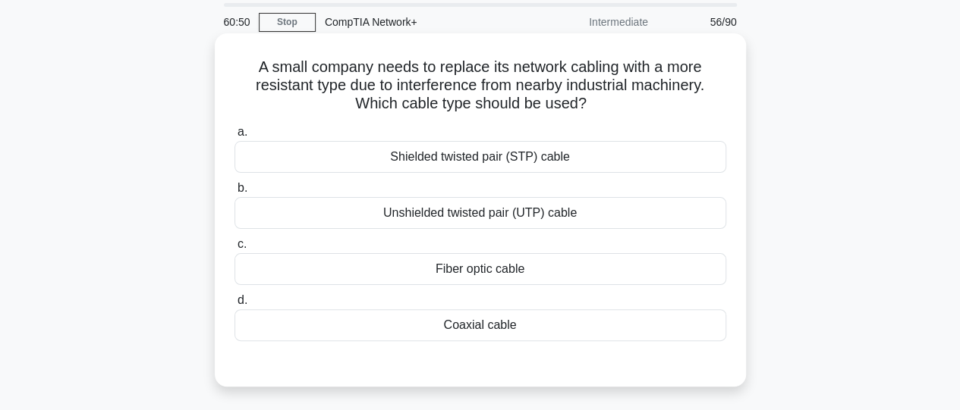
click at [476, 159] on div "Shielded twisted pair (STP) cable" at bounding box center [480, 157] width 492 height 32
click at [234, 137] on input "a. Shielded twisted pair (STP) cable" at bounding box center [234, 132] width 0 height 10
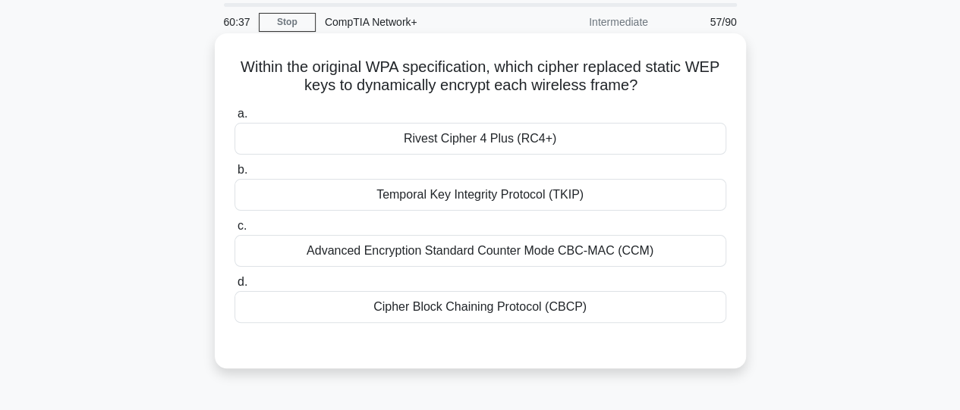
click at [483, 204] on div "Temporal Key Integrity Protocol (TKIP)" at bounding box center [480, 195] width 492 height 32
click at [234, 175] on input "b. Temporal Key Integrity Protocol (TKIP)" at bounding box center [234, 170] width 0 height 10
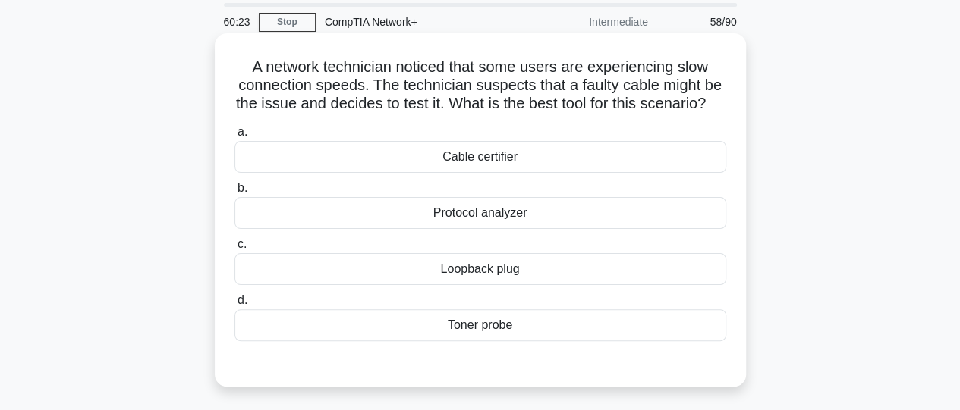
click at [476, 173] on div "Cable certifier" at bounding box center [480, 157] width 492 height 32
click at [234, 137] on input "a. Cable certifier" at bounding box center [234, 132] width 0 height 10
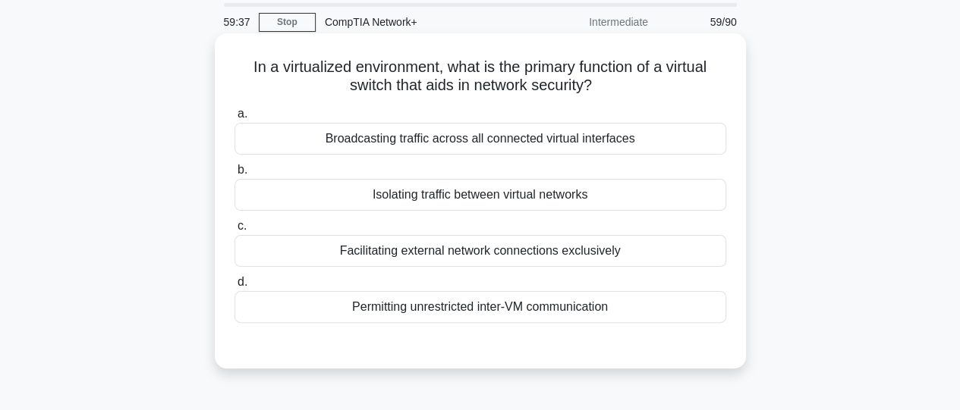
click at [492, 146] on div "Broadcasting traffic across all connected virtual interfaces" at bounding box center [480, 139] width 492 height 32
click at [234, 119] on input "a. Broadcasting traffic across all connected virtual interfaces" at bounding box center [234, 114] width 0 height 10
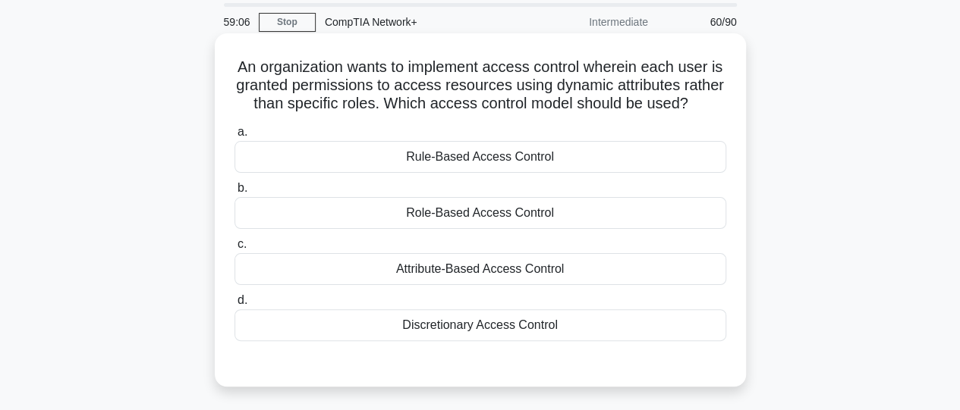
click at [447, 285] on div "Attribute-Based Access Control" at bounding box center [480, 269] width 492 height 32
click at [234, 250] on input "c. Attribute-Based Access Control" at bounding box center [234, 245] width 0 height 10
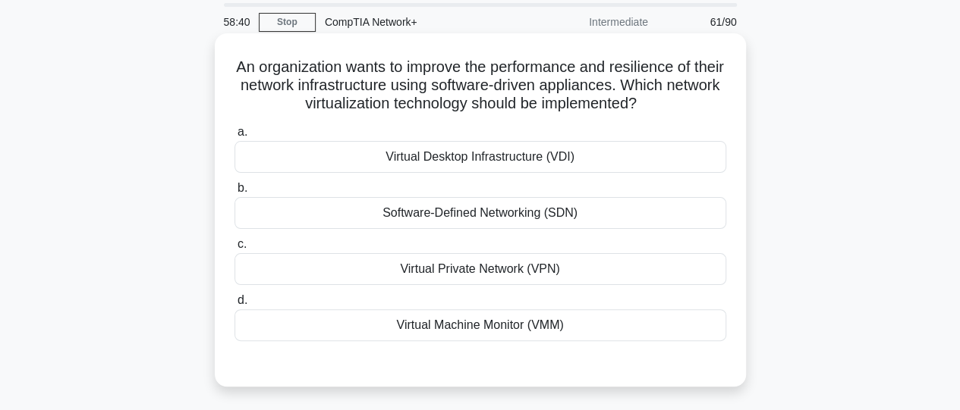
click at [453, 152] on div "Virtual Desktop Infrastructure (VDI)" at bounding box center [480, 157] width 492 height 32
click at [234, 137] on input "a. Virtual Desktop Infrastructure (VDI)" at bounding box center [234, 132] width 0 height 10
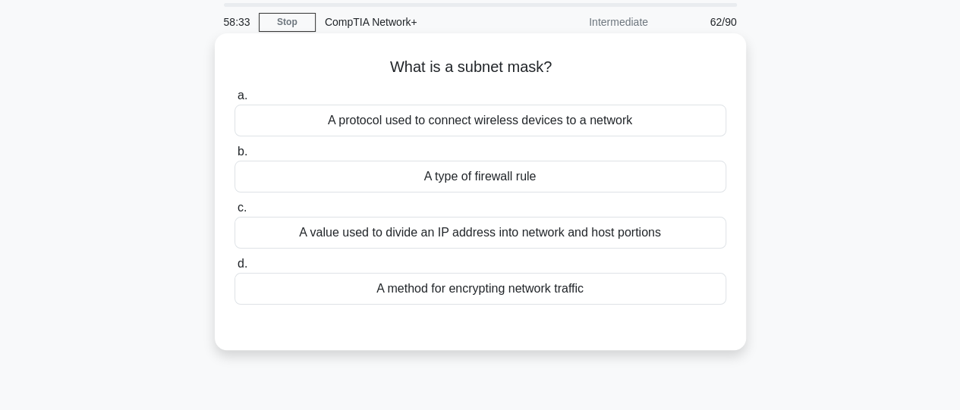
click at [510, 236] on div "A value used to divide an IP address into network and host portions" at bounding box center [480, 233] width 492 height 32
click at [234, 213] on input "c. A value used to divide an IP address into network and host portions" at bounding box center [234, 208] width 0 height 10
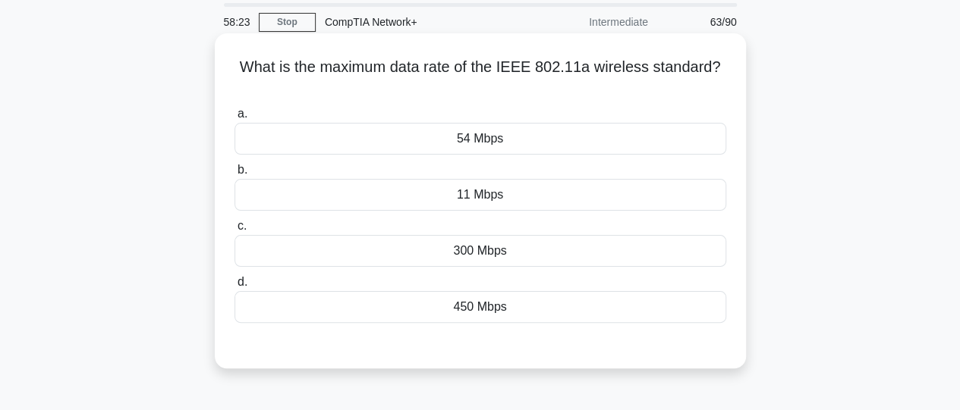
click at [481, 149] on div "54 Mbps" at bounding box center [480, 139] width 492 height 32
click at [234, 119] on input "a. 54 Mbps" at bounding box center [234, 114] width 0 height 10
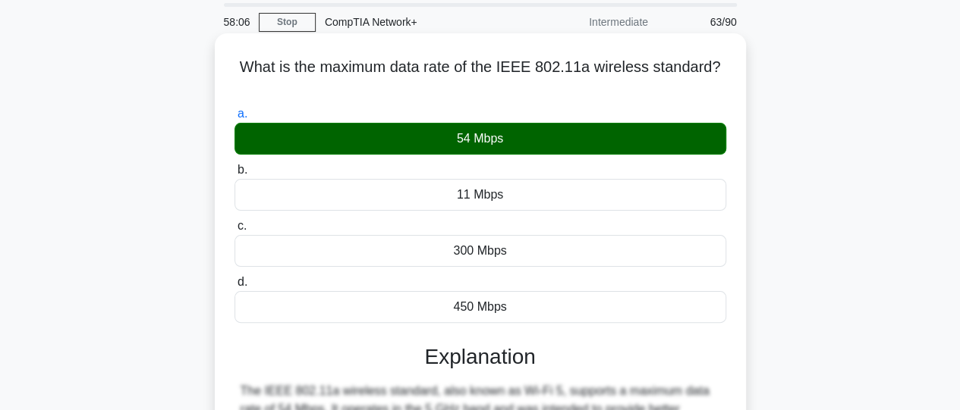
drag, startPoint x: 244, startPoint y: 65, endPoint x: 517, endPoint y: 146, distance: 285.0
click at [517, 146] on div "What is the maximum data rate of the IEEE 802.11a wireless standard? .spinner_0…" at bounding box center [480, 352] width 519 height 627
copy div "What is the maximum data rate of the IEEE 802.11a wireless standard? .spinner_0…"
click at [680, 136] on div "54 Mbps" at bounding box center [480, 139] width 492 height 32
click at [234, 119] on input "a. 54 Mbps" at bounding box center [234, 114] width 0 height 10
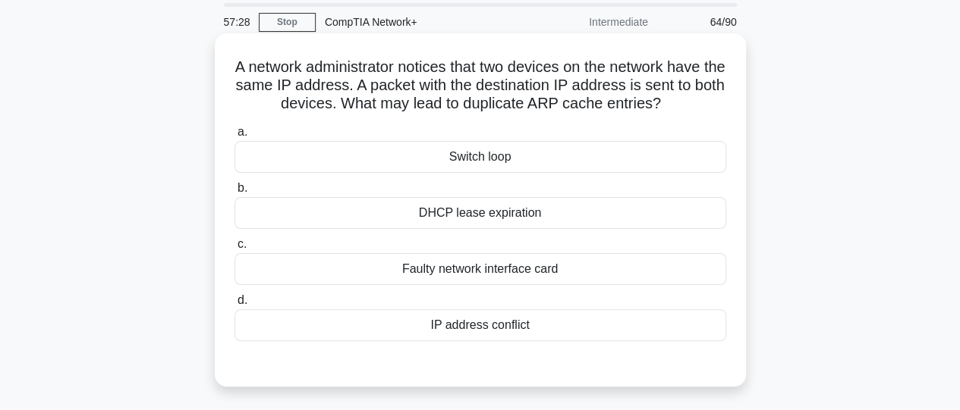
click at [490, 329] on div "IP address conflict" at bounding box center [480, 326] width 492 height 32
click at [234, 306] on input "d. IP address conflict" at bounding box center [234, 301] width 0 height 10
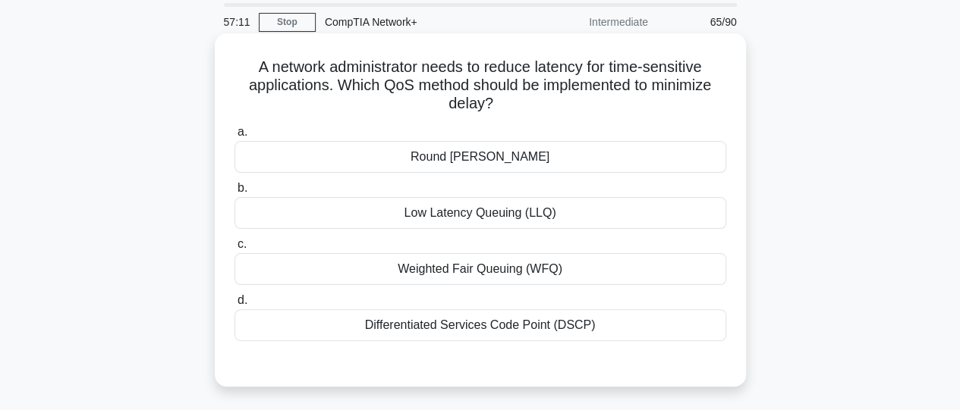
click at [460, 274] on div "Weighted Fair Queuing (WFQ)" at bounding box center [480, 269] width 492 height 32
click at [234, 250] on input "c. Weighted Fair Queuing (WFQ)" at bounding box center [234, 245] width 0 height 10
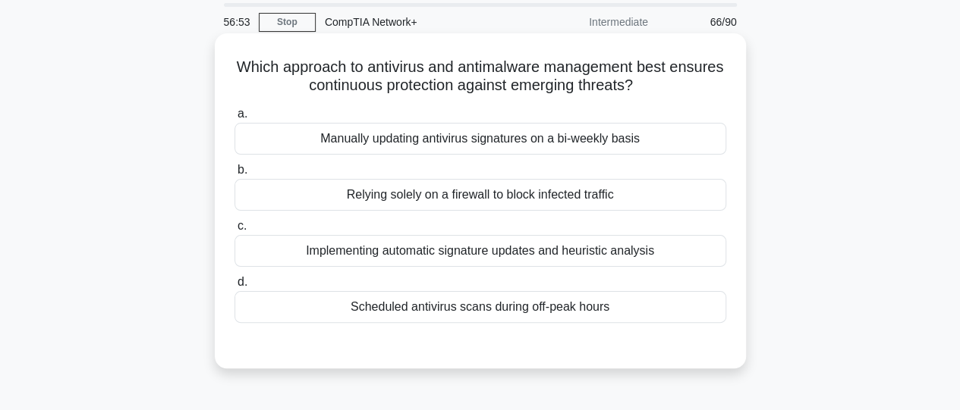
click at [611, 256] on div "Implementing automatic signature updates and heuristic analysis" at bounding box center [480, 251] width 492 height 32
click at [234, 231] on input "c. Implementing automatic signature updates and heuristic analysis" at bounding box center [234, 227] width 0 height 10
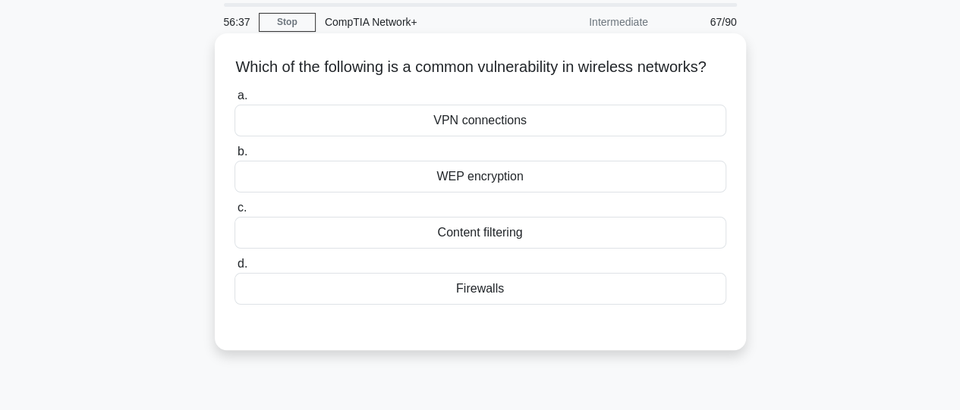
click at [497, 193] on div "WEP encryption" at bounding box center [480, 177] width 492 height 32
click at [234, 157] on input "b. WEP encryption" at bounding box center [234, 152] width 0 height 10
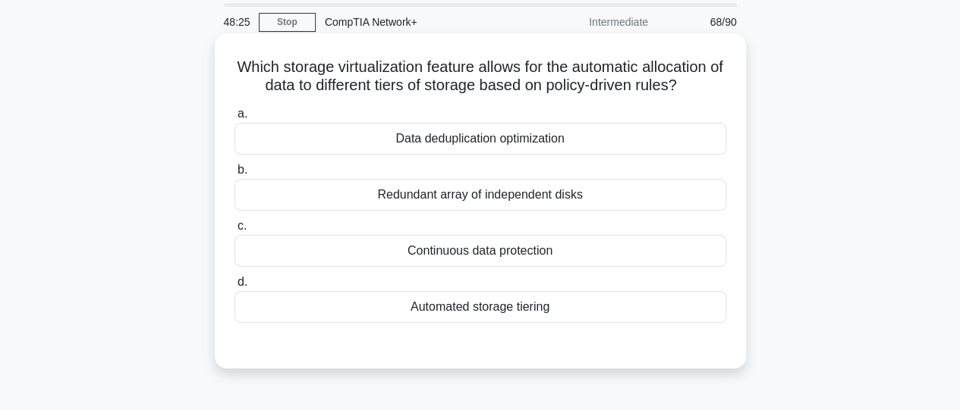
click at [496, 316] on div "Automated storage tiering" at bounding box center [480, 307] width 492 height 32
click at [234, 288] on input "d. Automated storage tiering" at bounding box center [234, 283] width 0 height 10
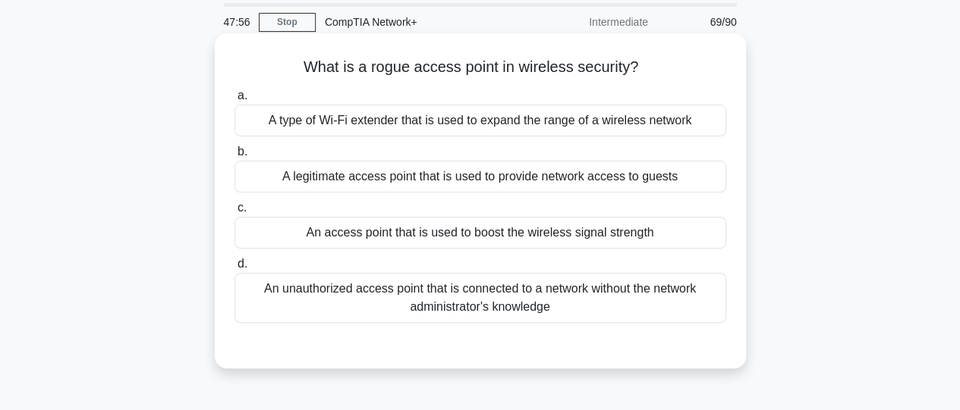
click at [512, 290] on div "An unauthorized access point that is connected to a network without the network…" at bounding box center [480, 298] width 492 height 50
click at [234, 269] on input "d. An unauthorized access point that is connected to a network without the netw…" at bounding box center [234, 264] width 0 height 10
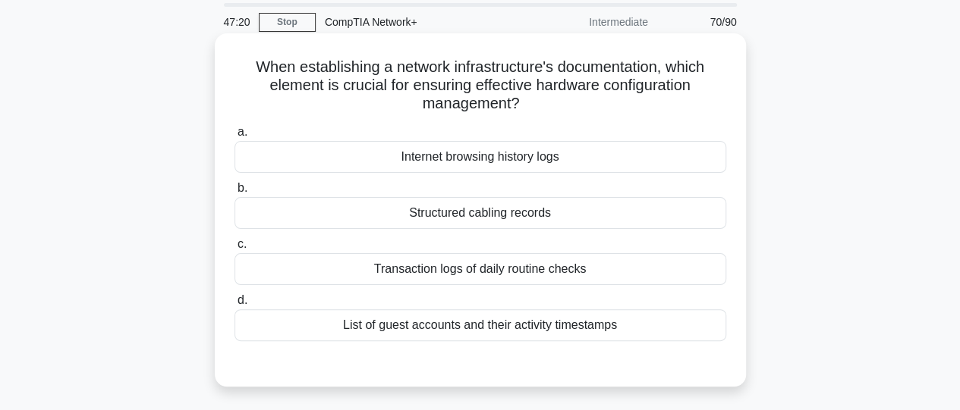
click at [499, 219] on div "Structured cabling records" at bounding box center [480, 213] width 492 height 32
click at [234, 193] on input "b. Structured cabling records" at bounding box center [234, 189] width 0 height 10
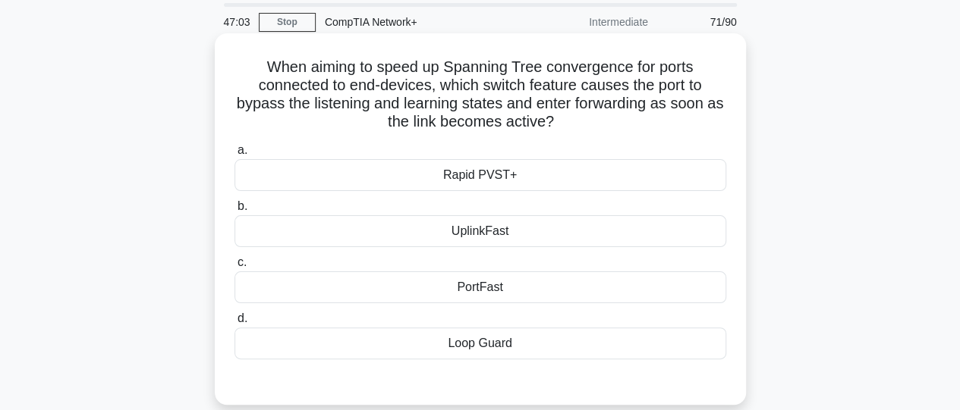
click at [463, 289] on div "PortFast" at bounding box center [480, 288] width 492 height 32
click at [234, 268] on input "c. PortFast" at bounding box center [234, 263] width 0 height 10
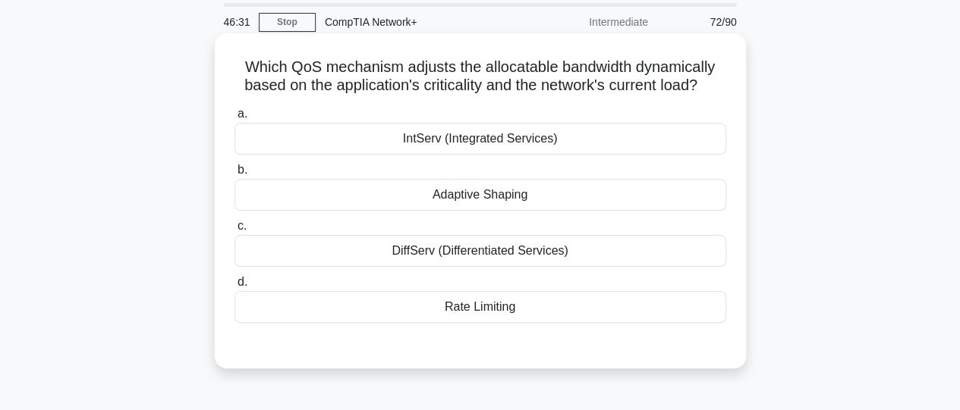
click at [461, 201] on div "Adaptive Shaping" at bounding box center [480, 195] width 492 height 32
click at [234, 175] on input "b. Adaptive Shaping" at bounding box center [234, 170] width 0 height 10
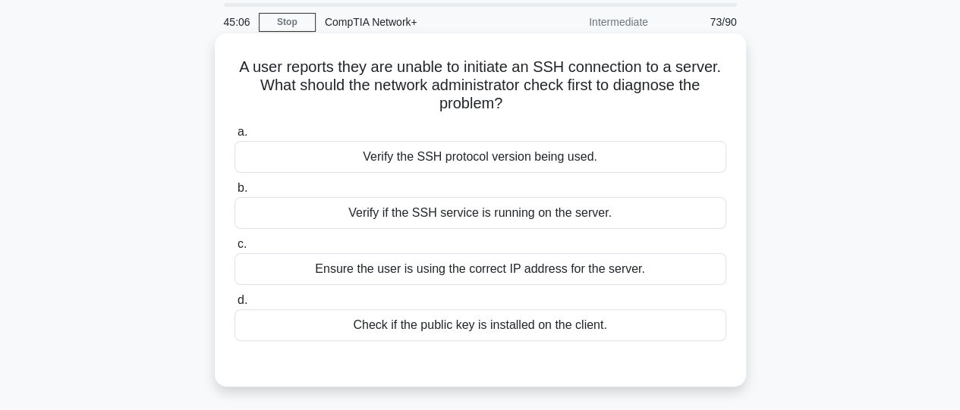
click at [451, 220] on div "Verify if the SSH service is running on the server." at bounding box center [480, 213] width 492 height 32
click at [234, 193] on input "b. Verify if the SSH service is running on the server." at bounding box center [234, 189] width 0 height 10
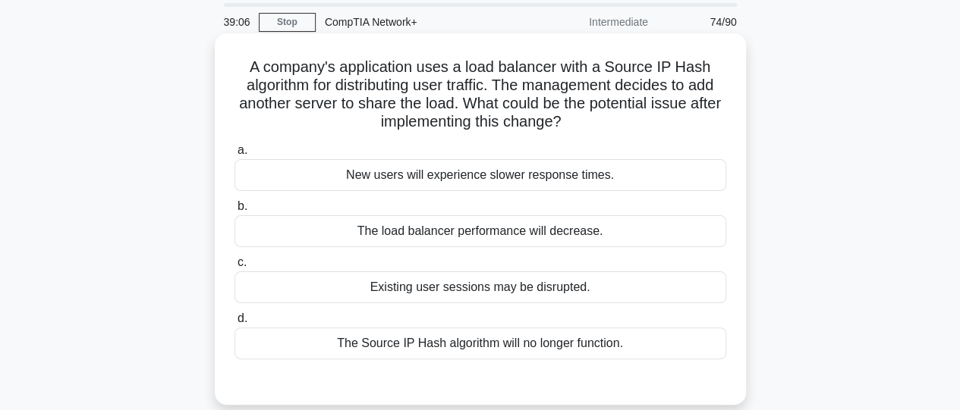
click at [545, 343] on div "The Source IP Hash algorithm will no longer function." at bounding box center [480, 344] width 492 height 32
click at [234, 324] on input "d. The Source IP Hash algorithm will no longer function." at bounding box center [234, 319] width 0 height 10
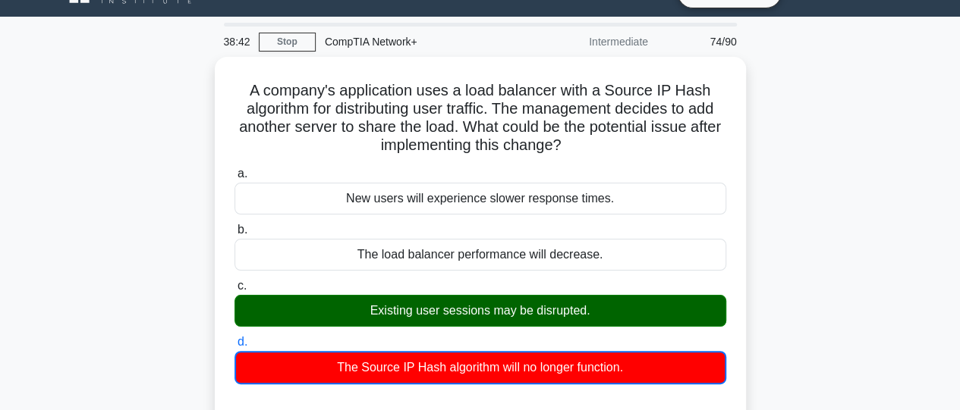
scroll to position [29, 0]
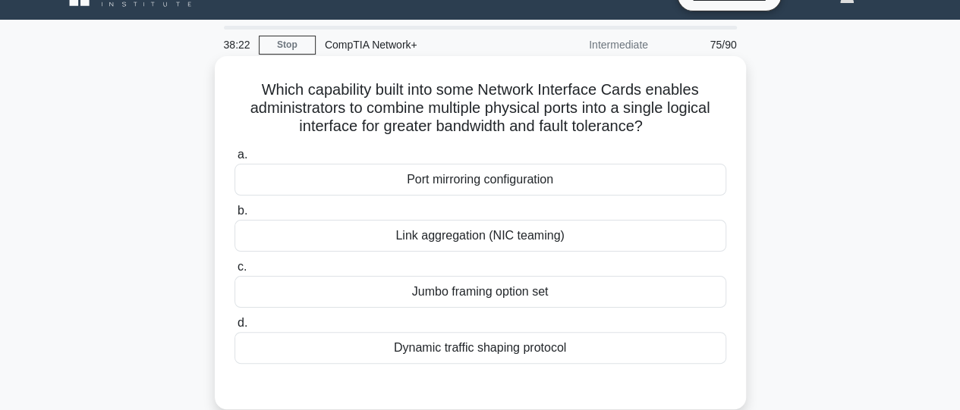
click at [564, 236] on div "Link aggregation (NIC teaming)" at bounding box center [480, 236] width 492 height 32
click at [234, 216] on input "b. Link aggregation (NIC teaming)" at bounding box center [234, 211] width 0 height 10
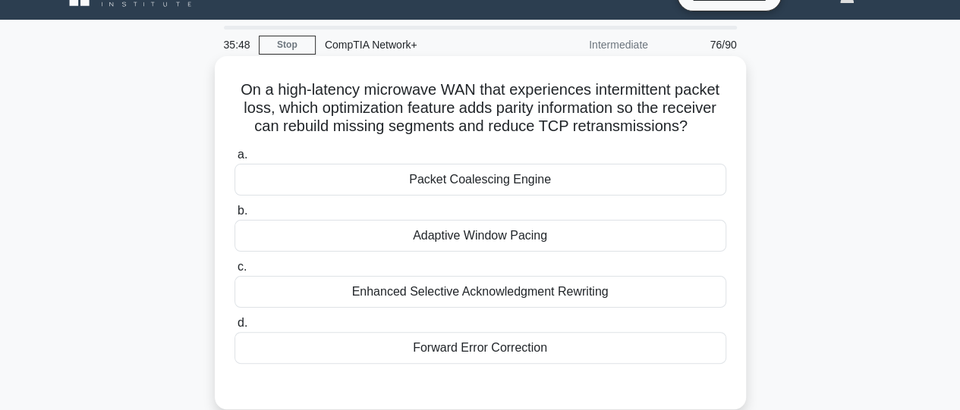
click at [509, 180] on div "Packet Coalescing Engine" at bounding box center [480, 180] width 492 height 32
click at [234, 160] on input "a. Packet Coalescing Engine" at bounding box center [234, 155] width 0 height 10
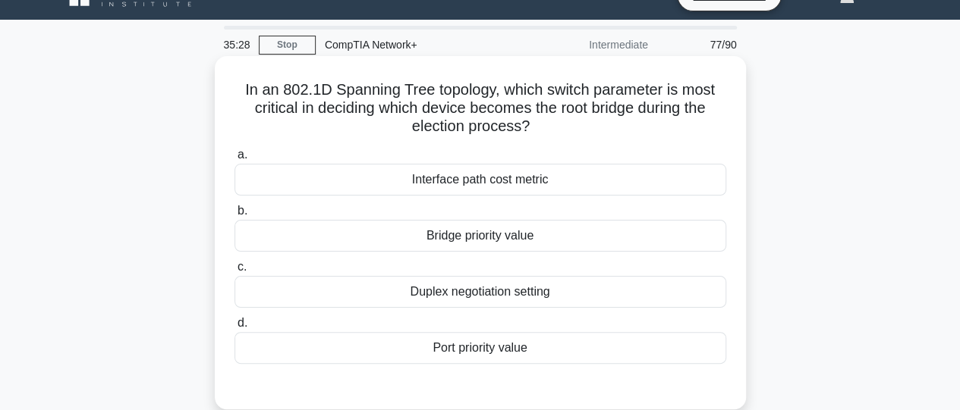
click at [529, 247] on div "Bridge priority value" at bounding box center [480, 236] width 492 height 32
click at [234, 216] on input "b. Bridge priority value" at bounding box center [234, 211] width 0 height 10
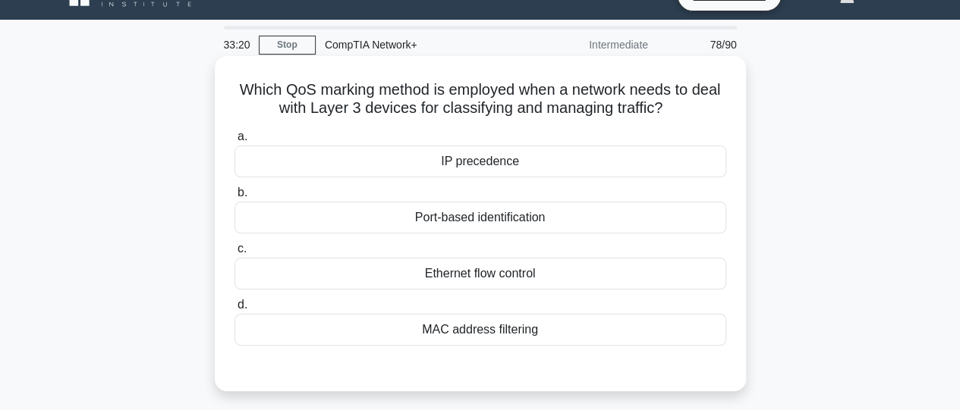
click at [561, 277] on div "Ethernet flow control" at bounding box center [480, 274] width 492 height 32
click at [234, 254] on input "c. Ethernet flow control" at bounding box center [234, 249] width 0 height 10
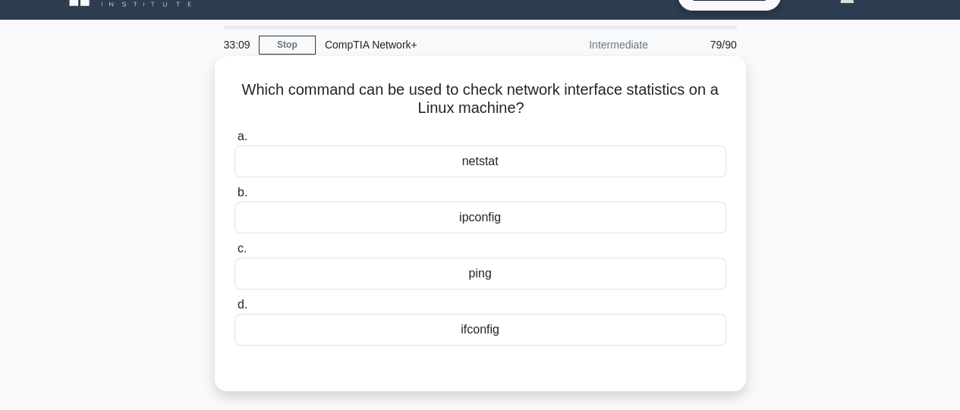
click at [529, 325] on div "ifconfig" at bounding box center [480, 330] width 492 height 32
click at [234, 310] on input "d. ifconfig" at bounding box center [234, 305] width 0 height 10
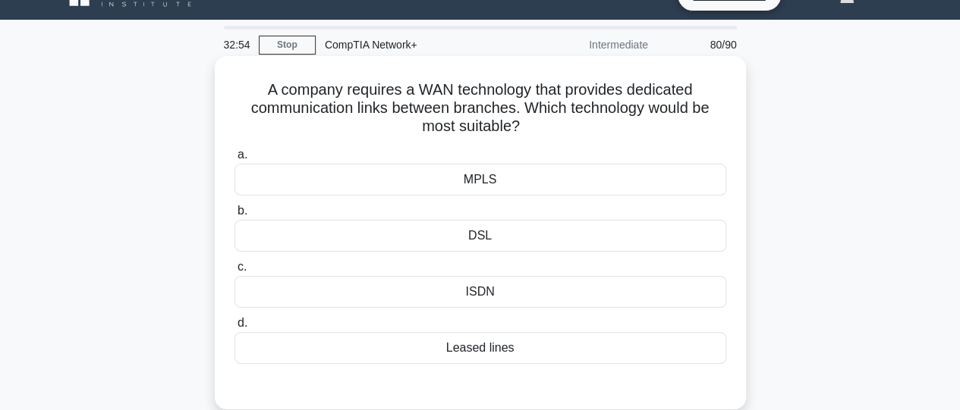
click at [523, 350] on div "Leased lines" at bounding box center [480, 348] width 492 height 32
click at [234, 329] on input "d. Leased lines" at bounding box center [234, 324] width 0 height 10
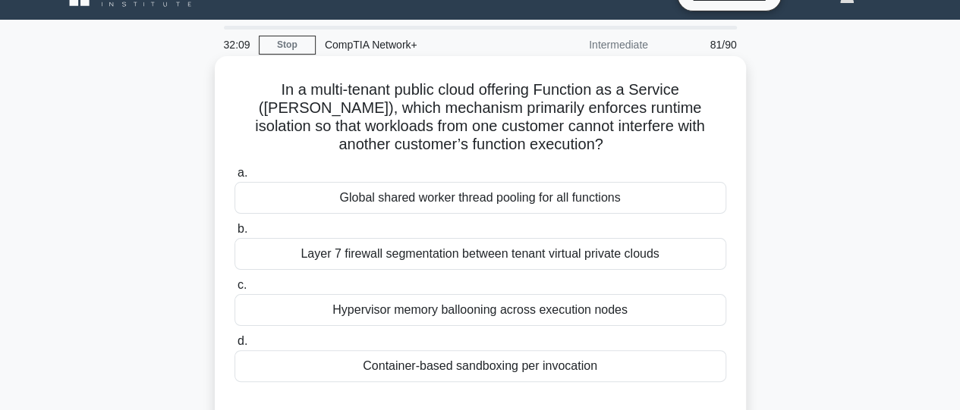
click at [490, 257] on div "Layer 7 firewall segmentation between tenant virtual private clouds" at bounding box center [480, 254] width 492 height 32
click at [234, 234] on input "b. Layer 7 firewall segmentation between tenant virtual private clouds" at bounding box center [234, 230] width 0 height 10
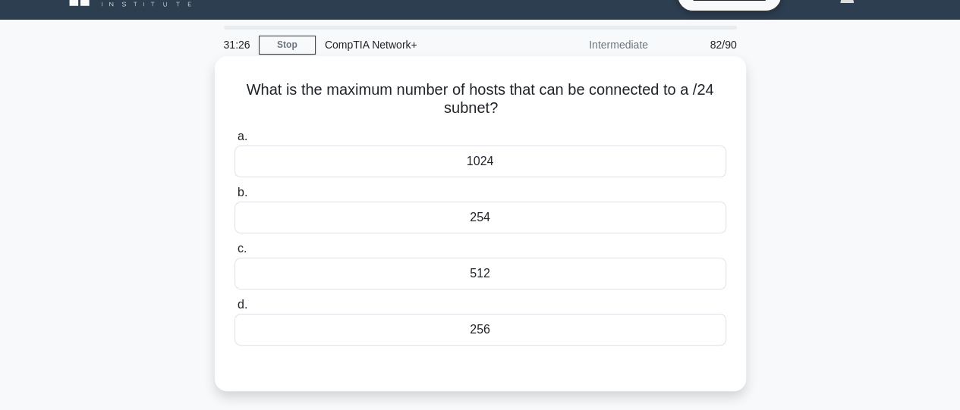
click at [480, 224] on div "254" at bounding box center [480, 218] width 492 height 32
click at [234, 198] on input "b. 254" at bounding box center [234, 193] width 0 height 10
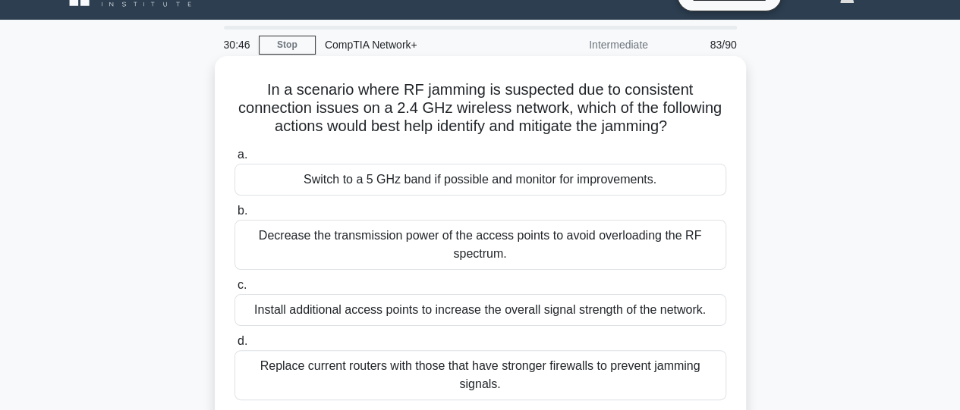
click at [476, 256] on div "Decrease the transmission power of the access points to avoid overloading the R…" at bounding box center [480, 245] width 492 height 50
click at [234, 216] on input "b. Decrease the transmission power of the access points to avoid overloading th…" at bounding box center [234, 211] width 0 height 10
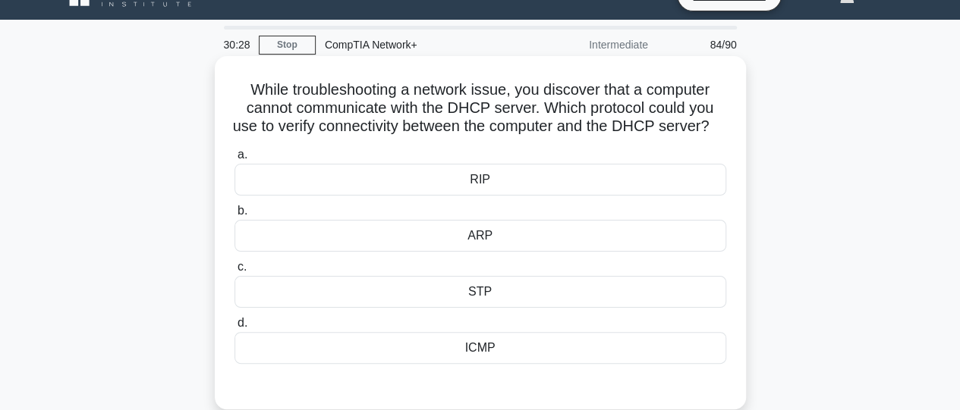
click at [475, 364] on div "ICMP" at bounding box center [480, 348] width 492 height 32
click at [234, 329] on input "d. ICMP" at bounding box center [234, 324] width 0 height 10
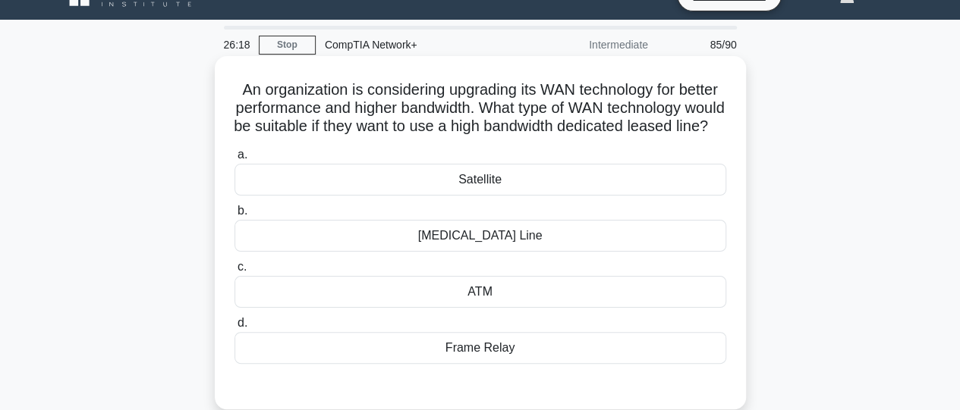
click at [473, 196] on div "Satellite" at bounding box center [480, 180] width 492 height 32
click at [234, 160] on input "a. Satellite" at bounding box center [234, 155] width 0 height 10
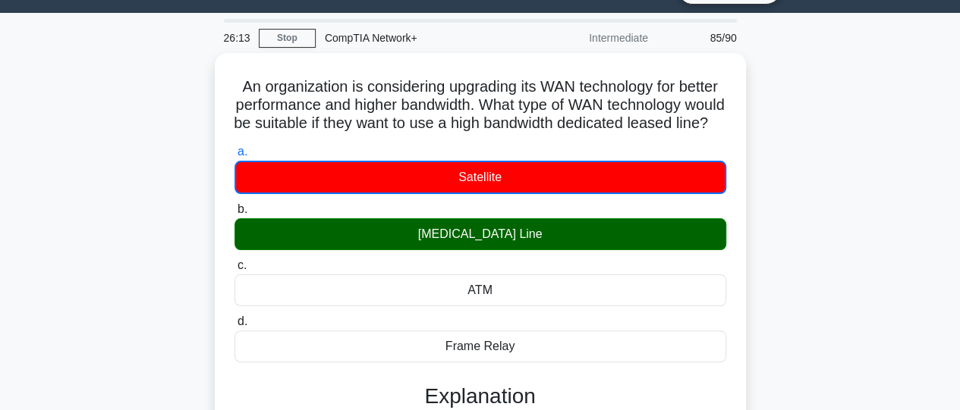
scroll to position [33, 0]
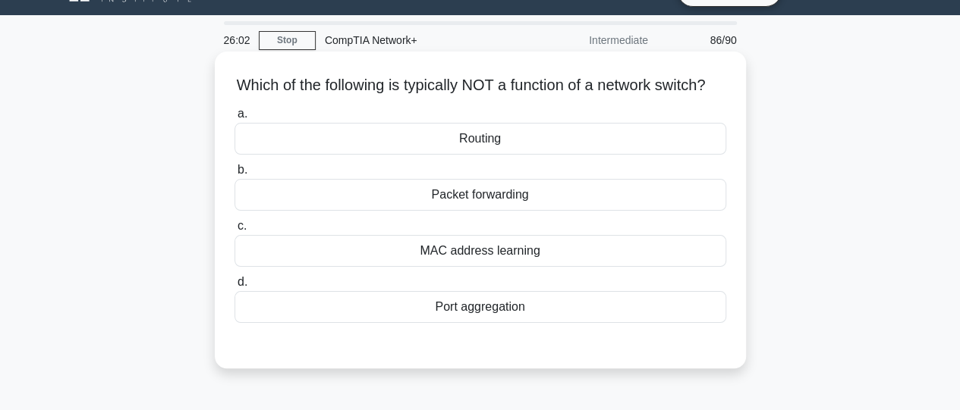
click at [566, 153] on div "Routing" at bounding box center [480, 139] width 492 height 32
click at [234, 119] on input "a. Routing" at bounding box center [234, 114] width 0 height 10
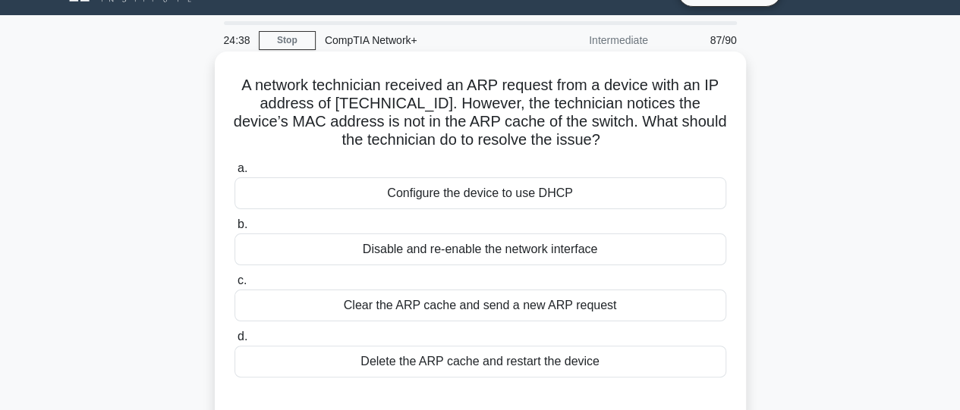
click at [470, 311] on div "Clear the ARP cache and send a new ARP request" at bounding box center [480, 306] width 492 height 32
click at [234, 286] on input "c. Clear the ARP cache and send a new ARP request" at bounding box center [234, 281] width 0 height 10
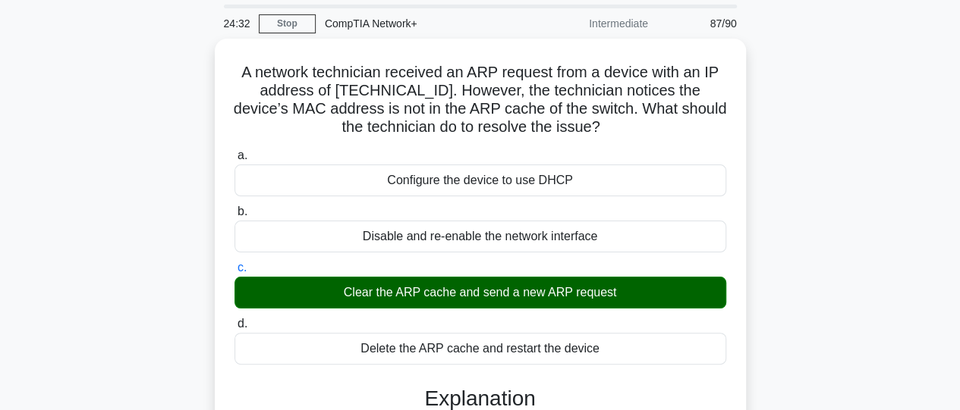
scroll to position [46, 0]
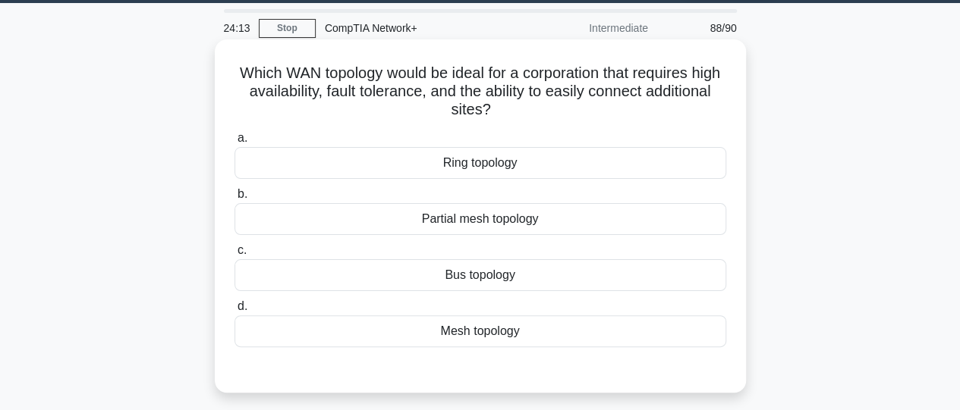
click at [590, 338] on div "Mesh topology" at bounding box center [480, 332] width 492 height 32
click at [234, 312] on input "d. Mesh topology" at bounding box center [234, 307] width 0 height 10
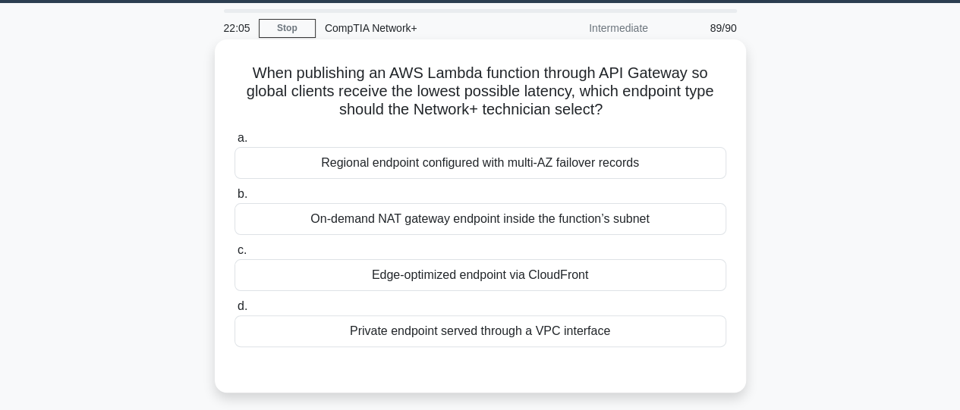
click at [546, 276] on div "Edge-optimized endpoint via CloudFront" at bounding box center [480, 275] width 492 height 32
click at [234, 256] on input "c. Edge-optimized endpoint via CloudFront" at bounding box center [234, 251] width 0 height 10
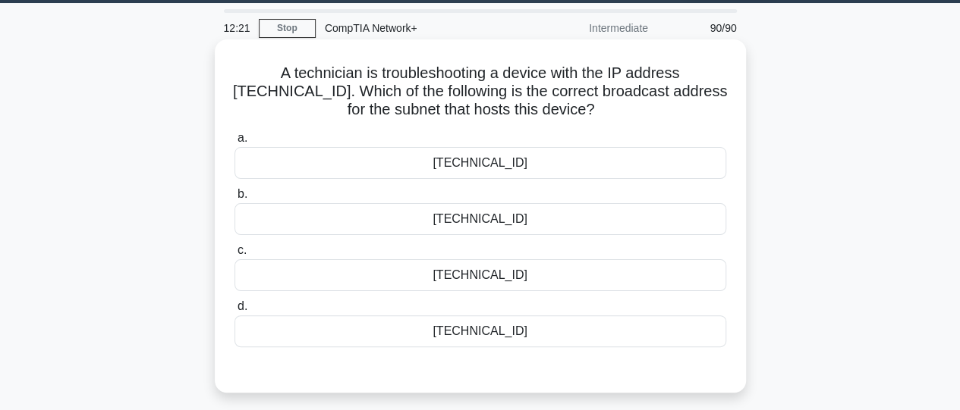
click at [302, 228] on div "[TECHNICAL_ID]" at bounding box center [480, 219] width 492 height 32
click at [234, 200] on input "b. 172.30.47.240" at bounding box center [234, 195] width 0 height 10
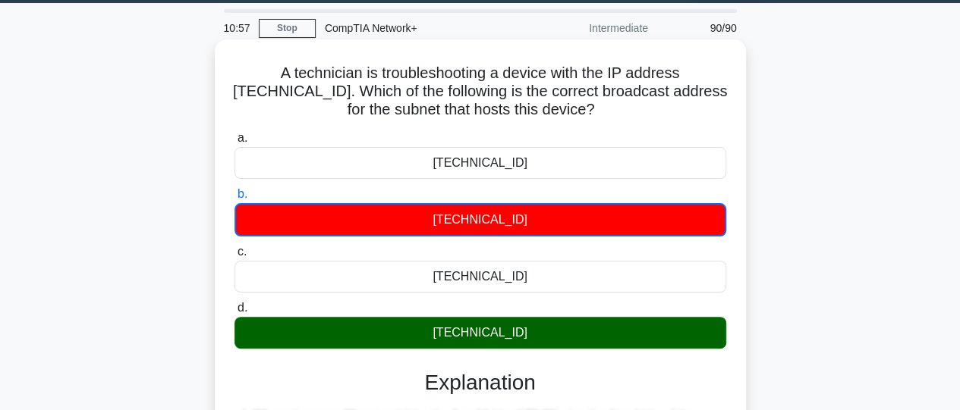
click at [302, 228] on div "[TECHNICAL_ID]" at bounding box center [480, 219] width 492 height 33
click at [234, 200] on input "b. 172.30.47.240" at bounding box center [234, 195] width 0 height 10
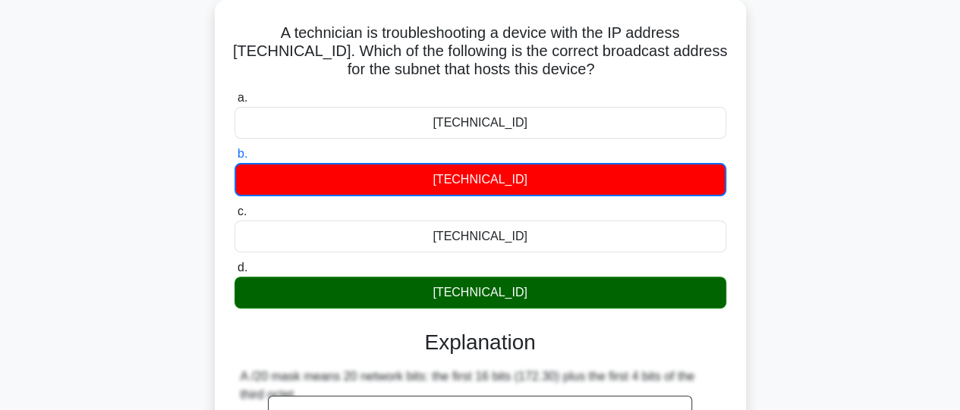
scroll to position [86, 0]
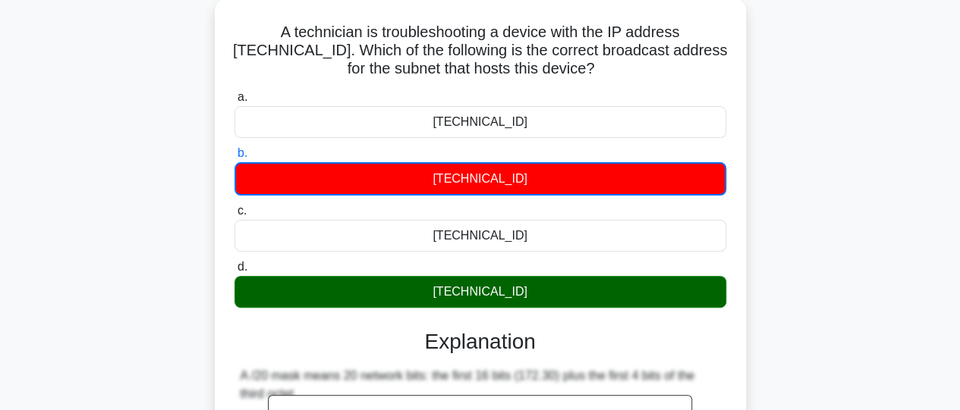
click at [607, 295] on div "[TECHNICAL_ID]" at bounding box center [480, 292] width 492 height 32
click at [234, 272] on input "d. 172.30.47.255" at bounding box center [234, 268] width 0 height 10
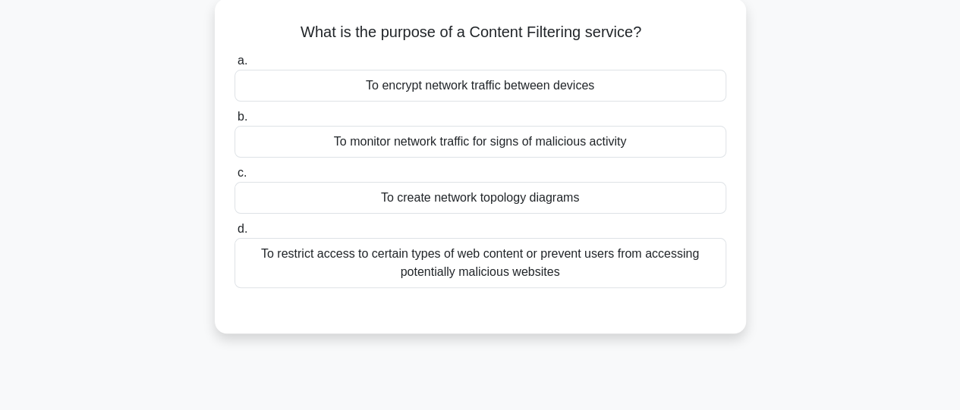
click at [543, 263] on div "To restrict access to certain types of web content or prevent users from access…" at bounding box center [480, 263] width 492 height 50
click at [234, 234] on input "d. To restrict access to certain types of web content or prevent users from acc…" at bounding box center [234, 230] width 0 height 10
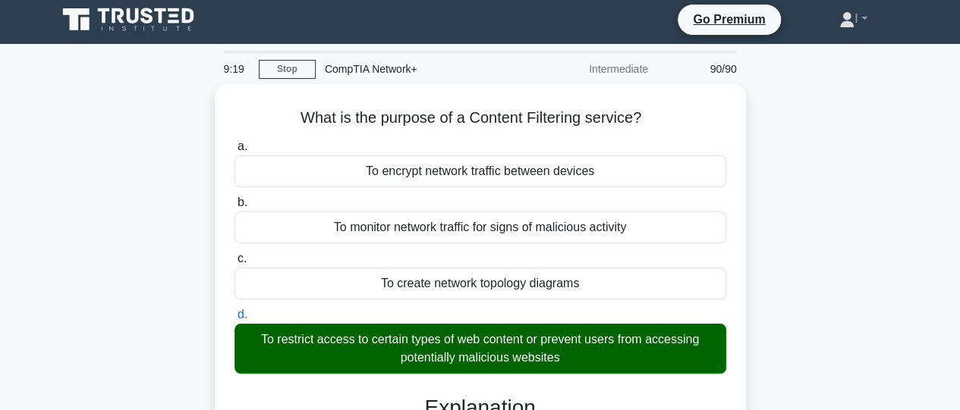
scroll to position [0, 0]
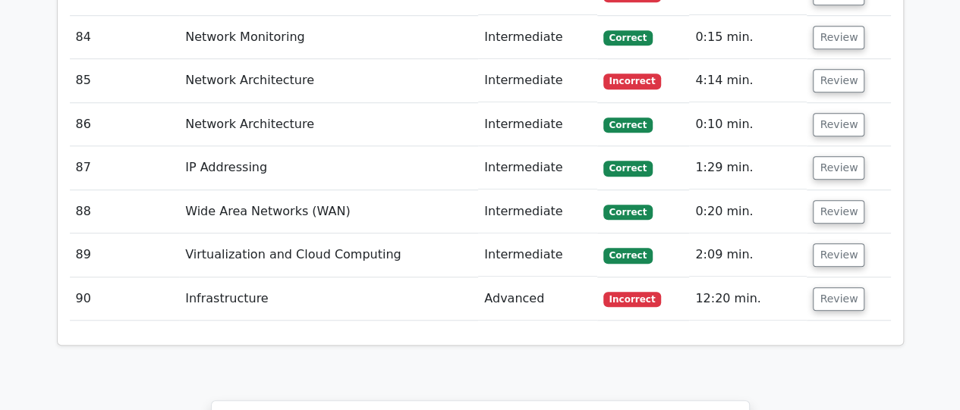
scroll to position [6194, 0]
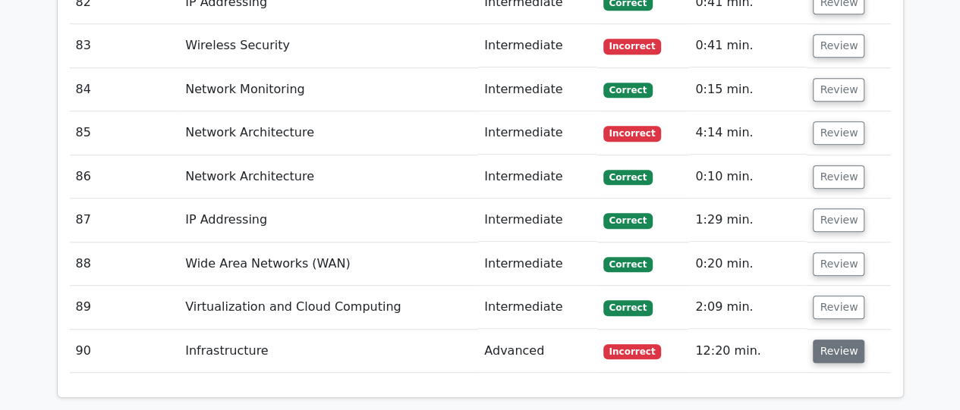
click at [834, 340] on button "Review" at bounding box center [839, 352] width 52 height 24
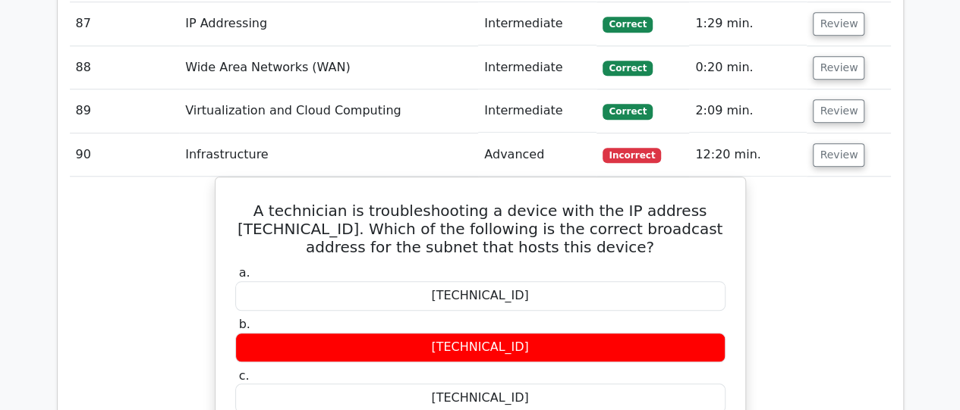
scroll to position [6414, 0]
